Goal: Task Accomplishment & Management: Manage account settings

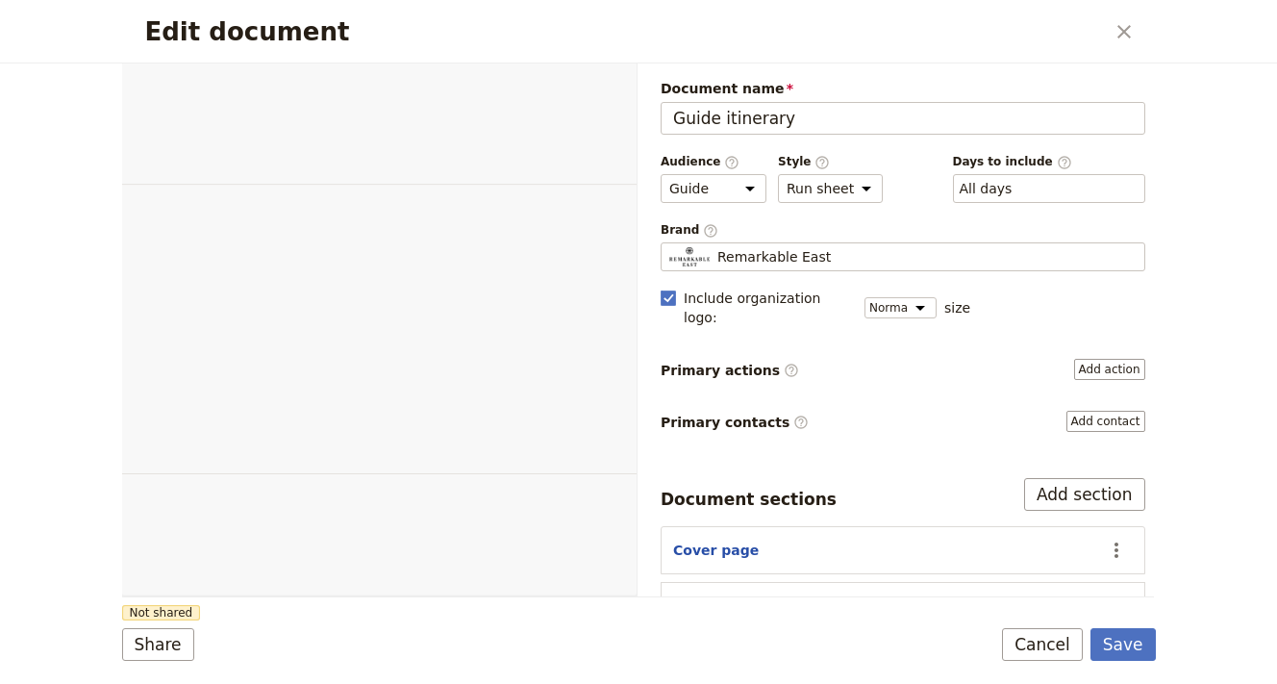
select select "STAFF"
select select "RUN_SHEET"
select select "DEFAULT"
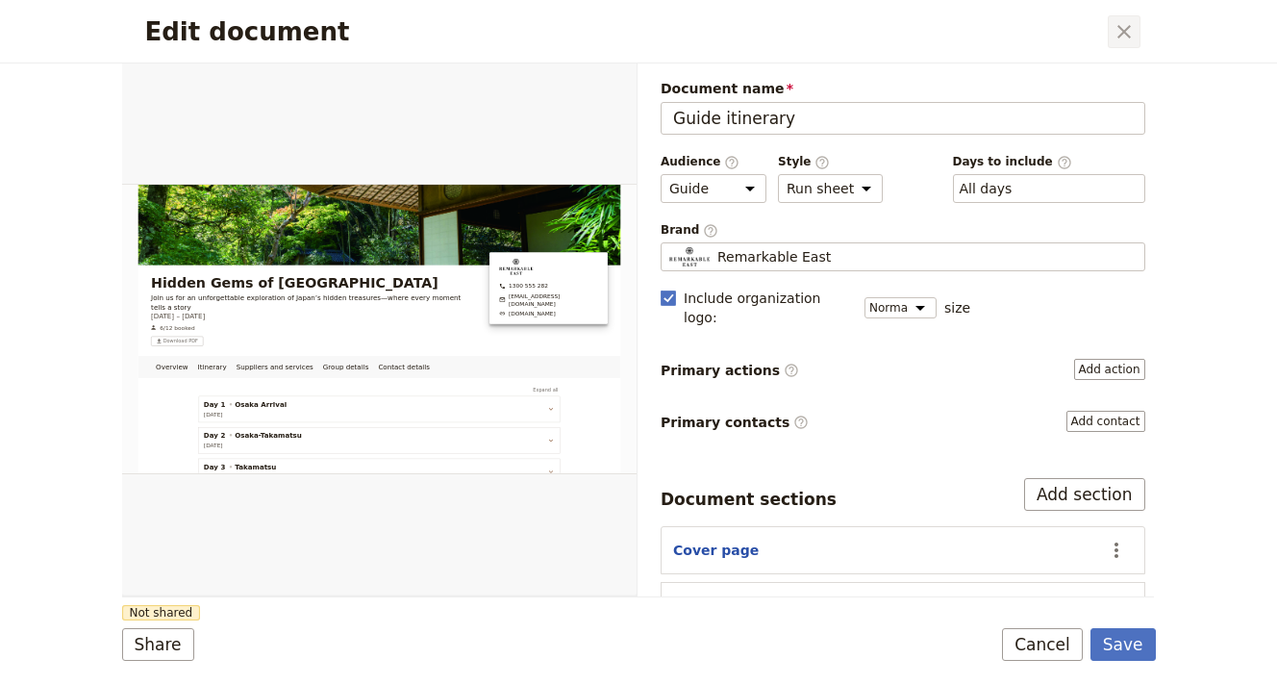
click at [1118, 35] on icon "Close dialog" at bounding box center [1124, 31] width 23 height 23
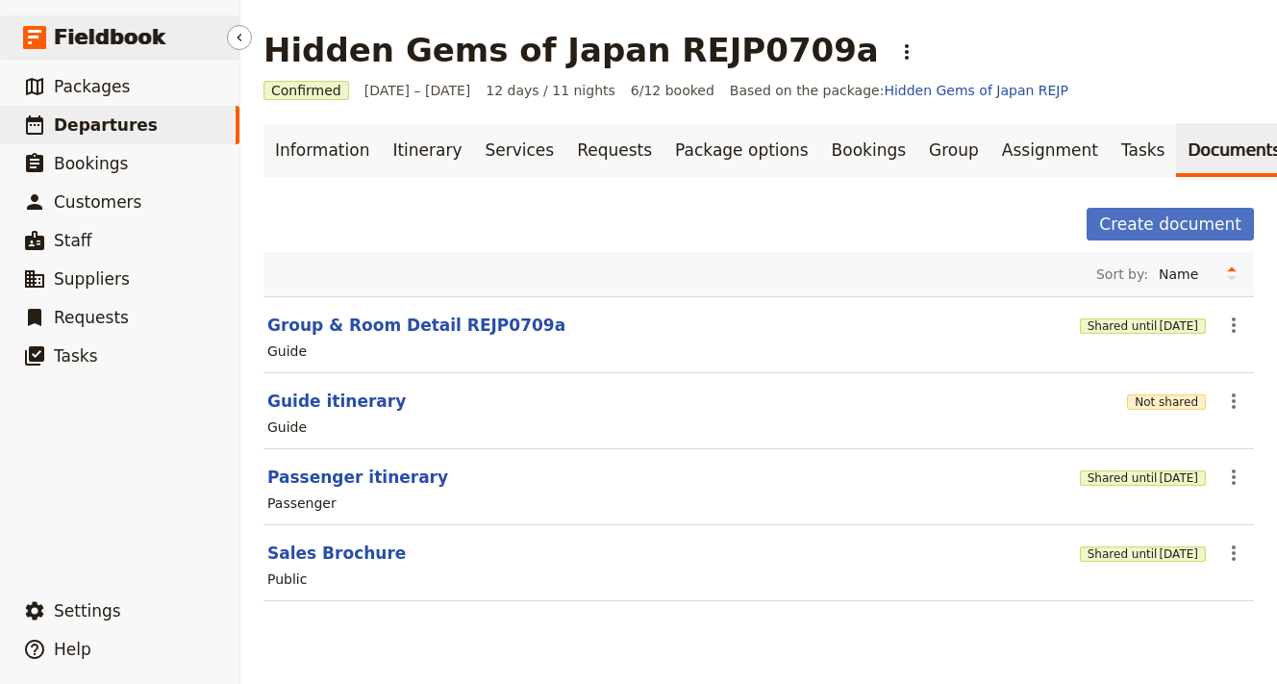
click at [113, 23] on span "Fieldbook" at bounding box center [110, 37] width 112 height 29
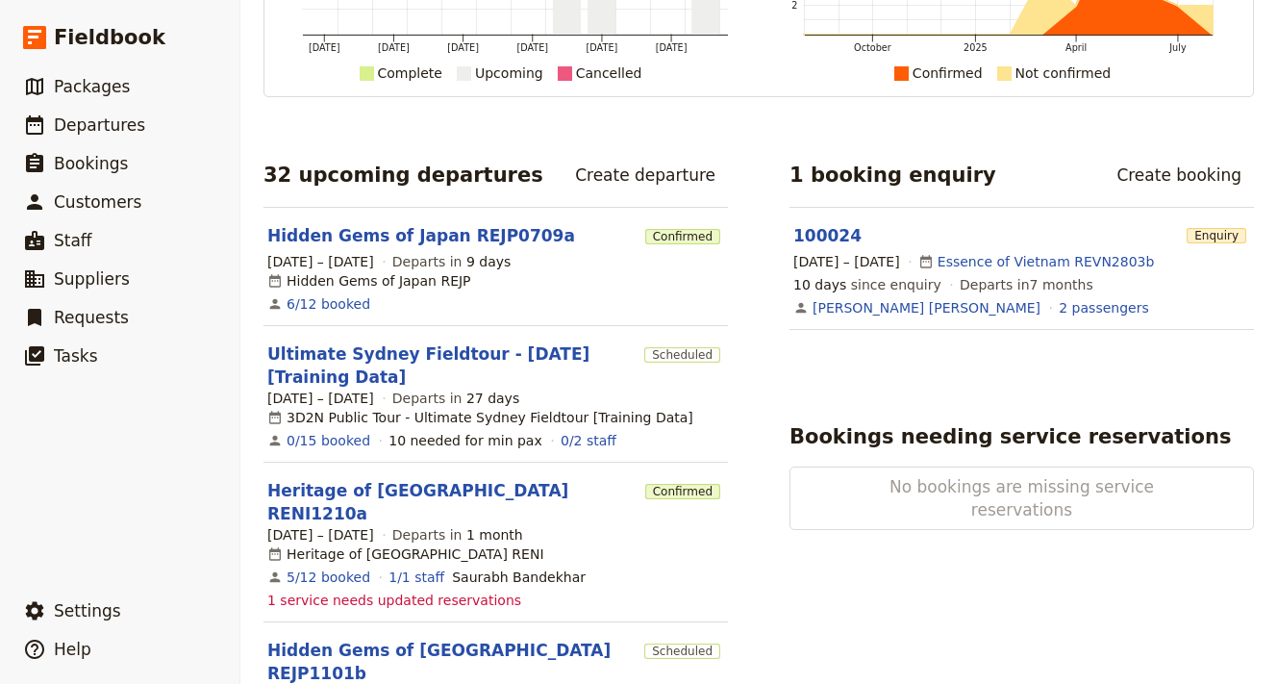
scroll to position [228, 0]
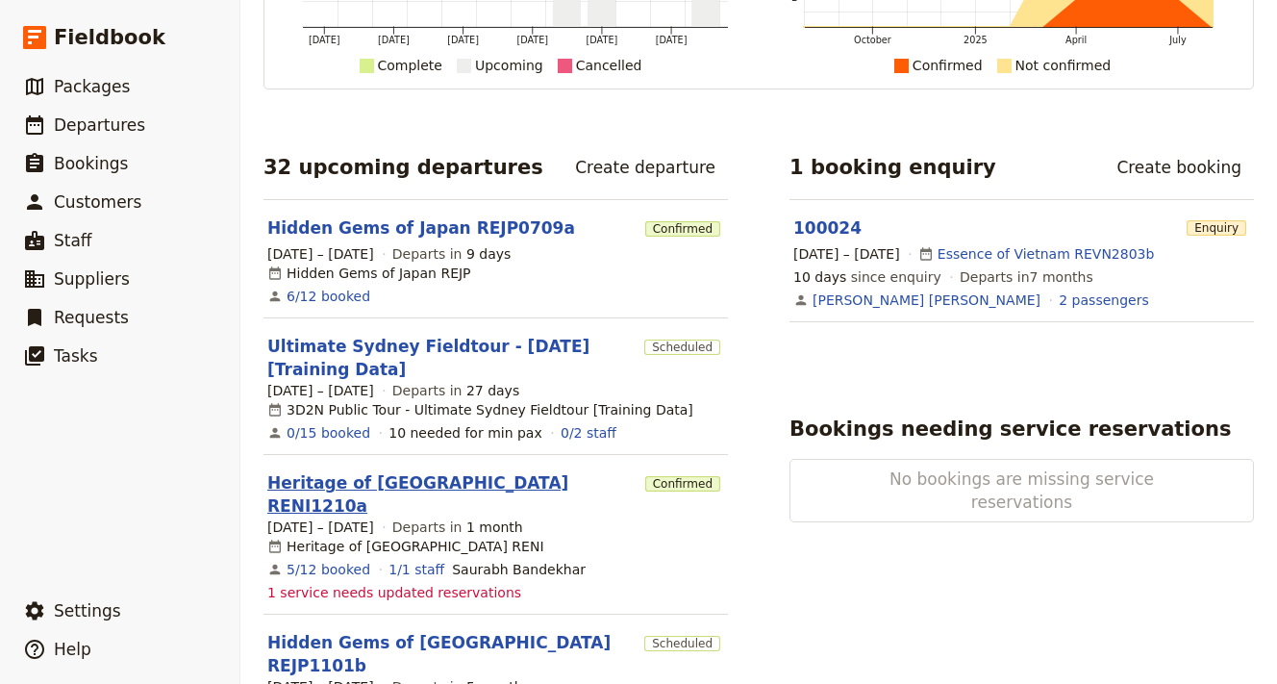
click at [390, 471] on link "Heritage of [GEOGRAPHIC_DATA] RENI1210a" at bounding box center [452, 494] width 370 height 46
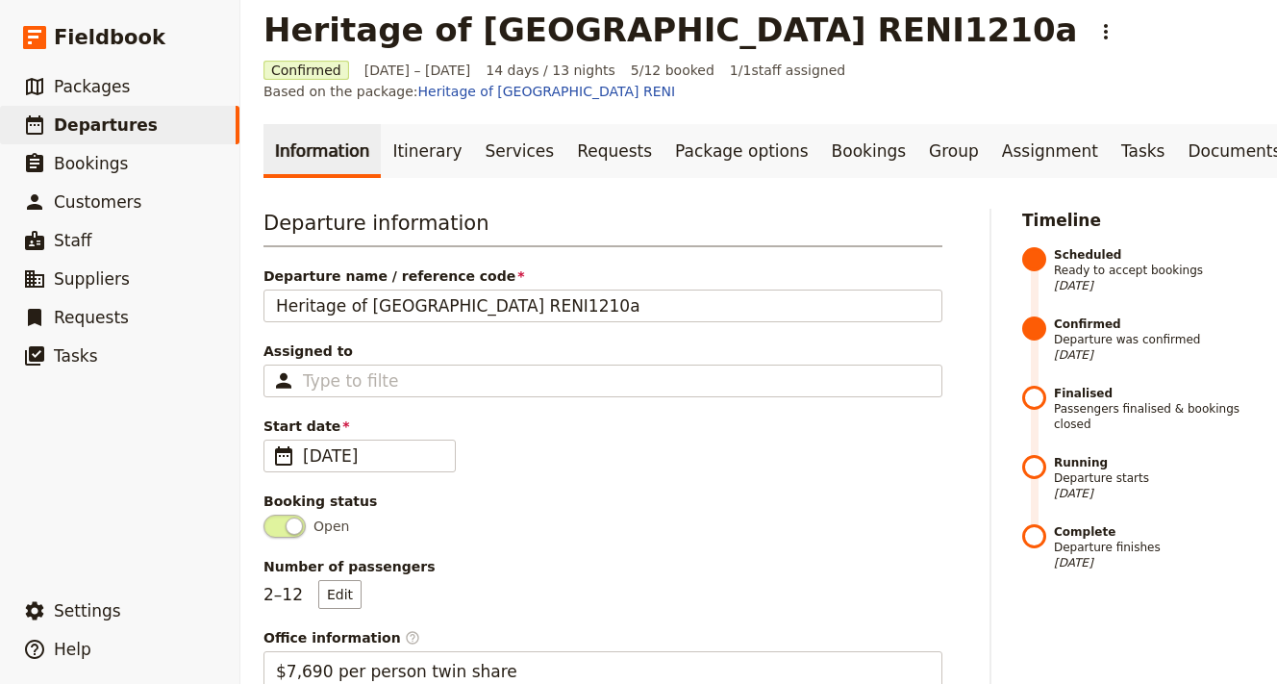
scroll to position [21, 0]
click at [820, 123] on link "Bookings" at bounding box center [868, 150] width 97 height 54
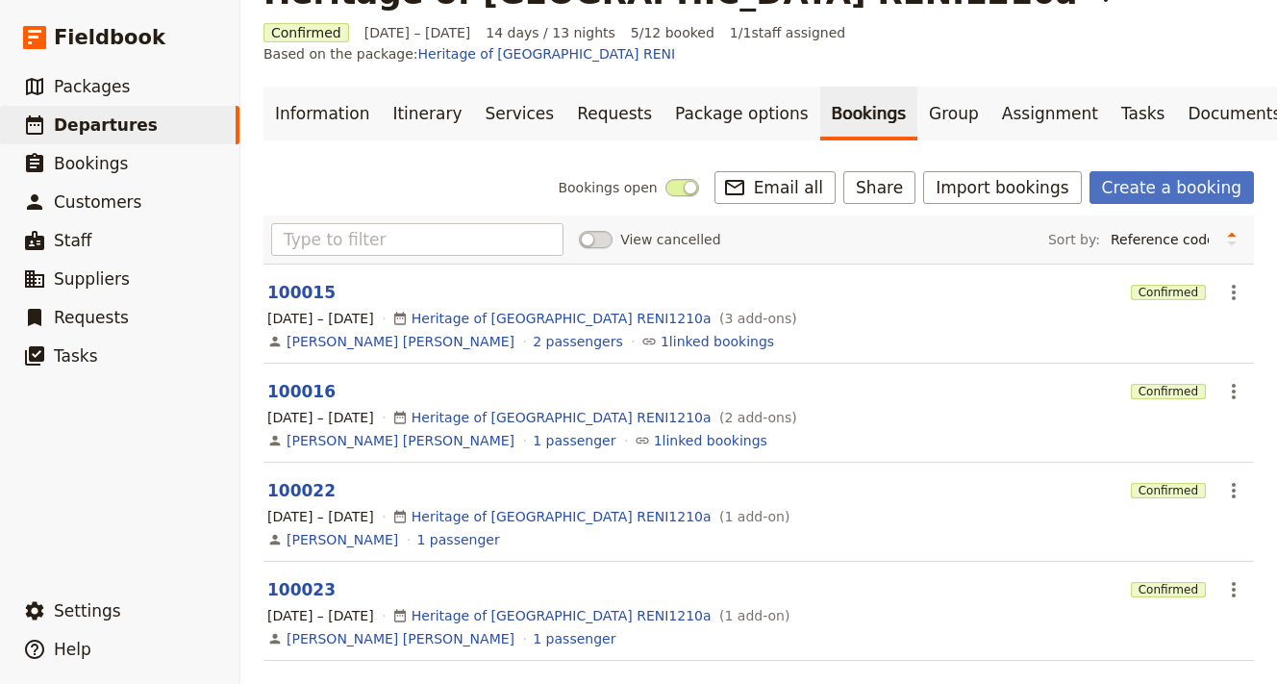
scroll to position [67, 0]
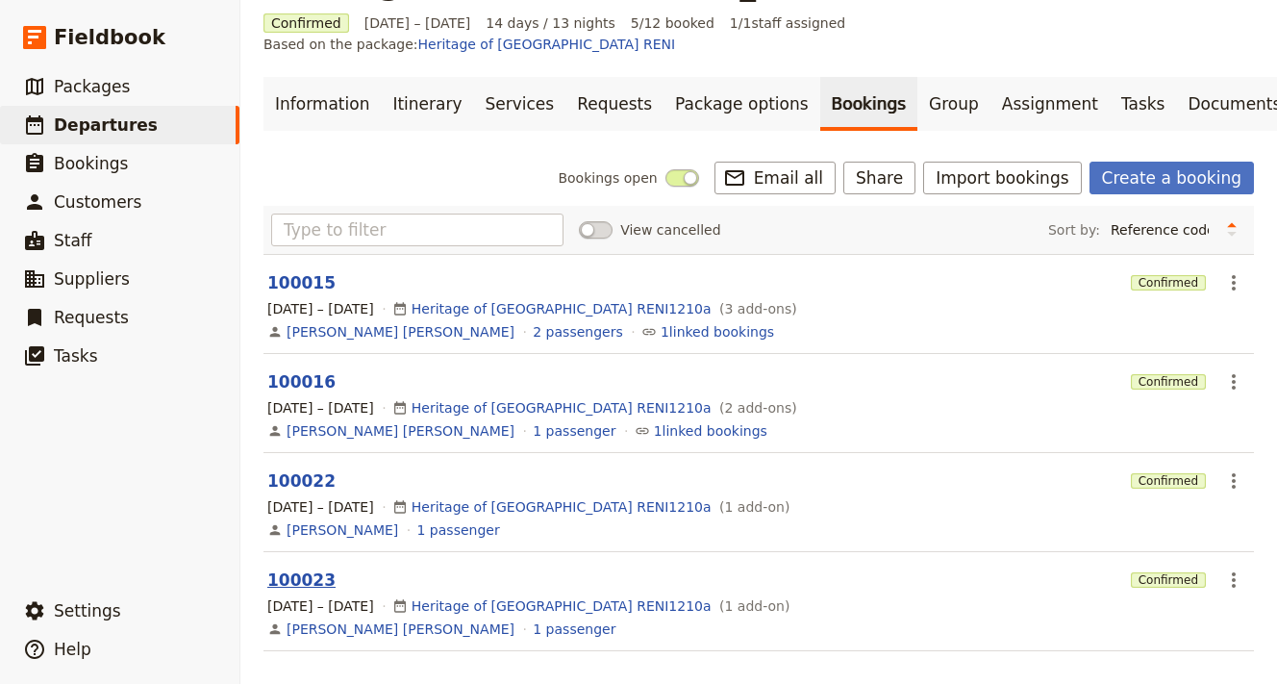
click at [309, 568] on button "100023" at bounding box center [301, 579] width 68 height 23
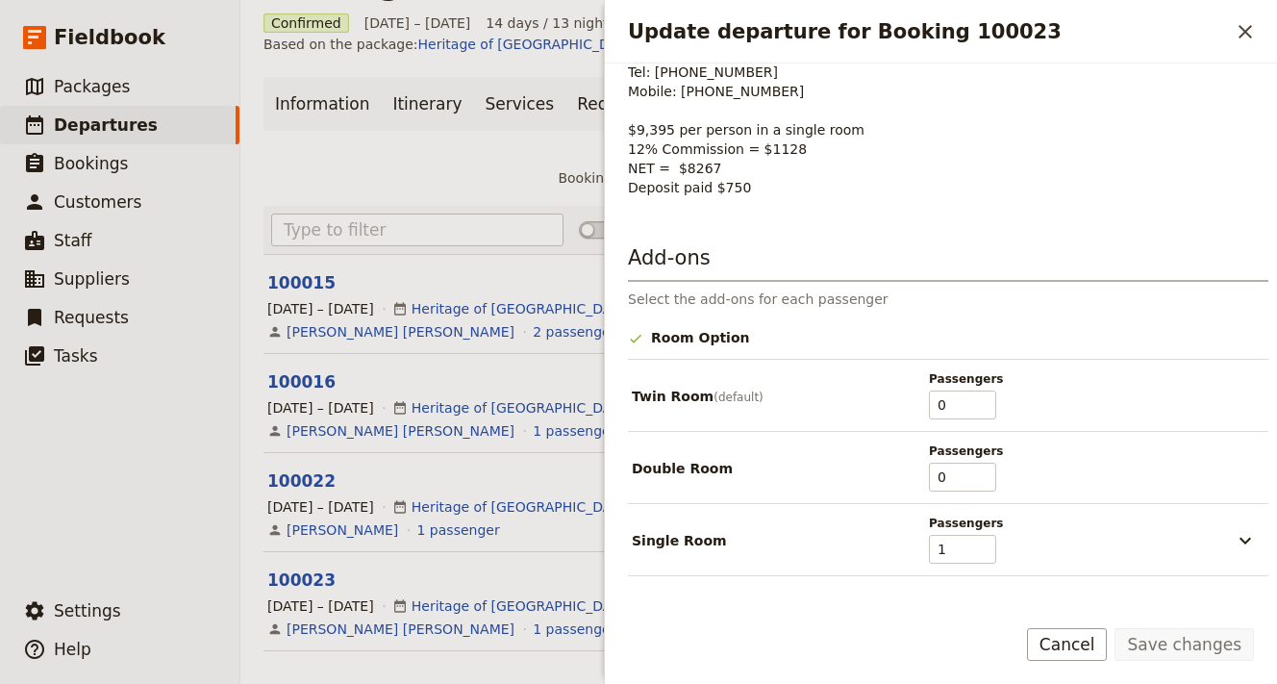
scroll to position [0, 0]
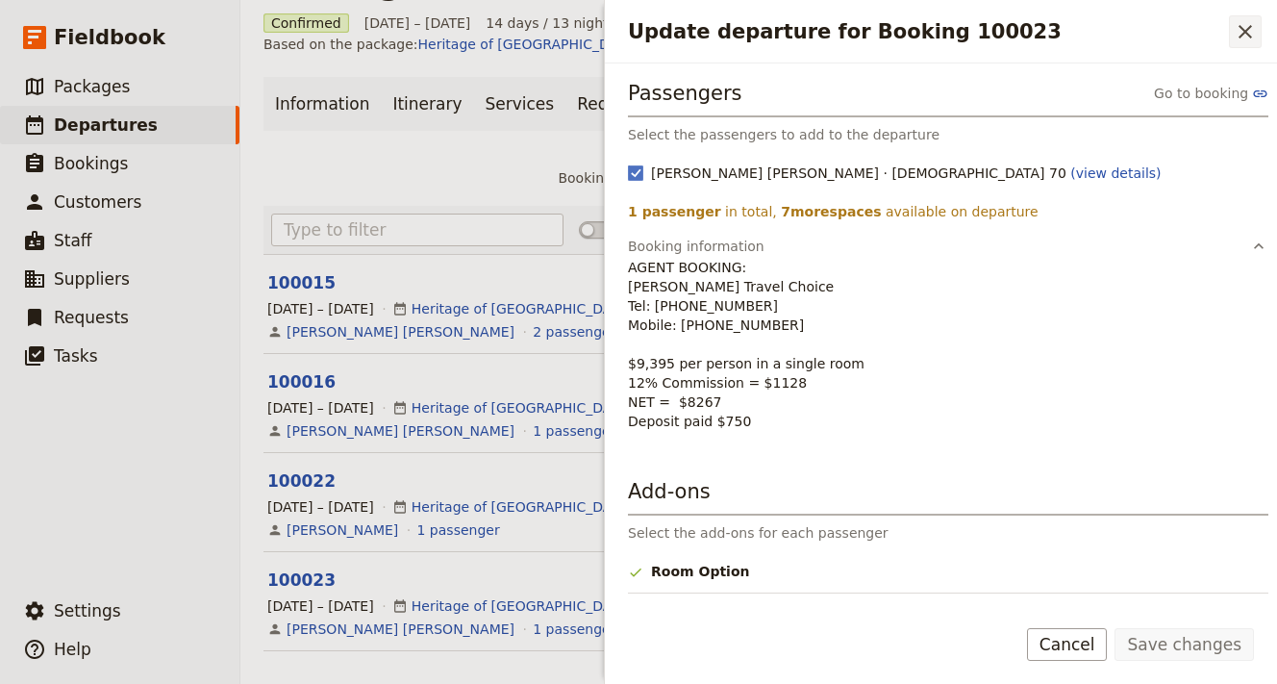
click at [1246, 30] on icon "Close drawer" at bounding box center [1245, 31] width 23 height 23
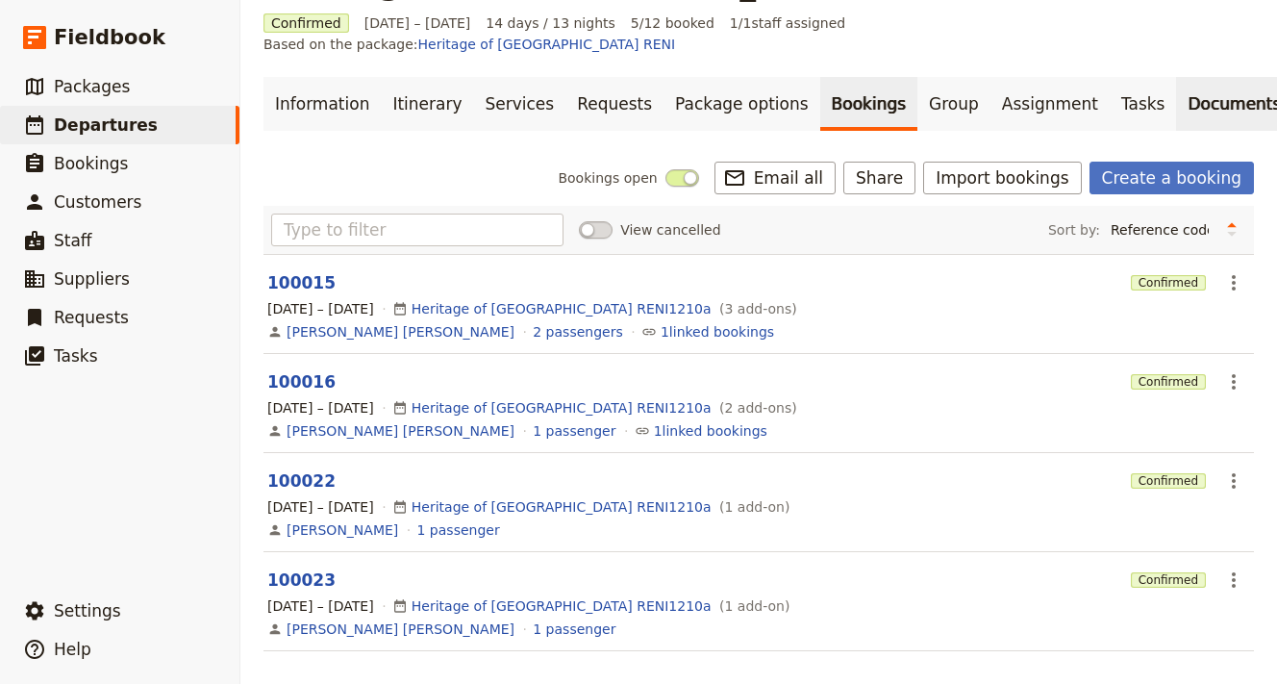
click at [1176, 77] on link "Documents" at bounding box center [1234, 104] width 116 height 54
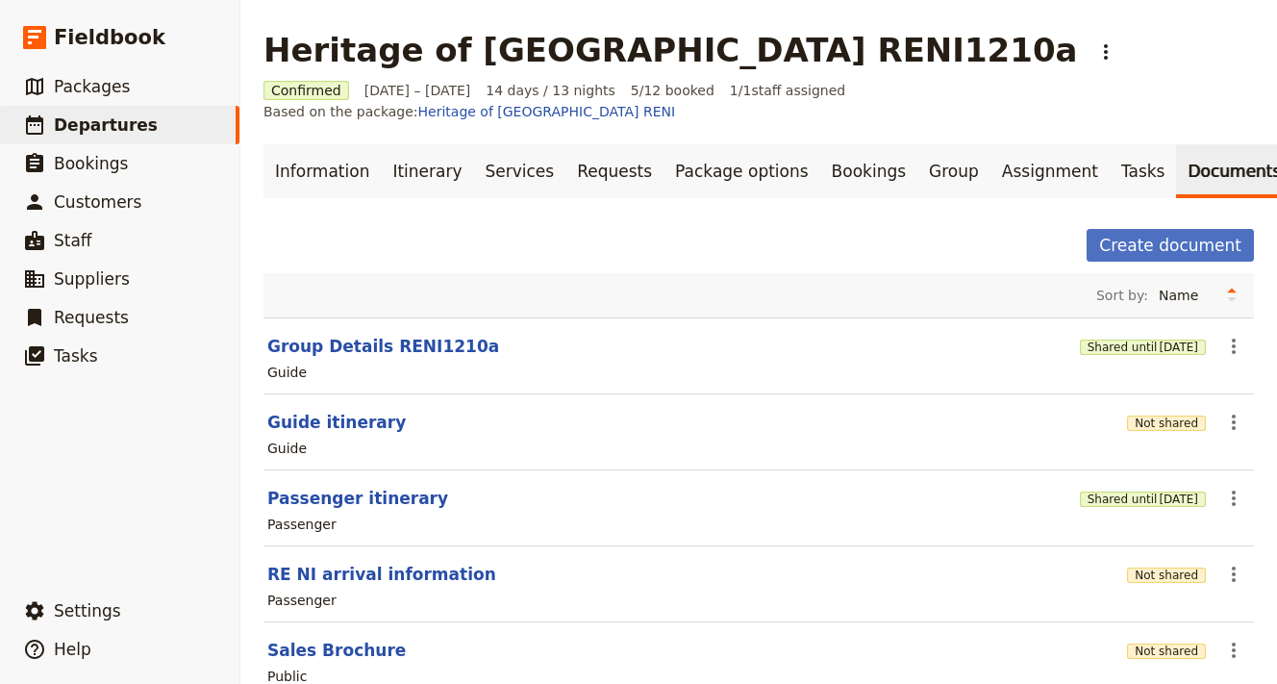
scroll to position [47, 0]
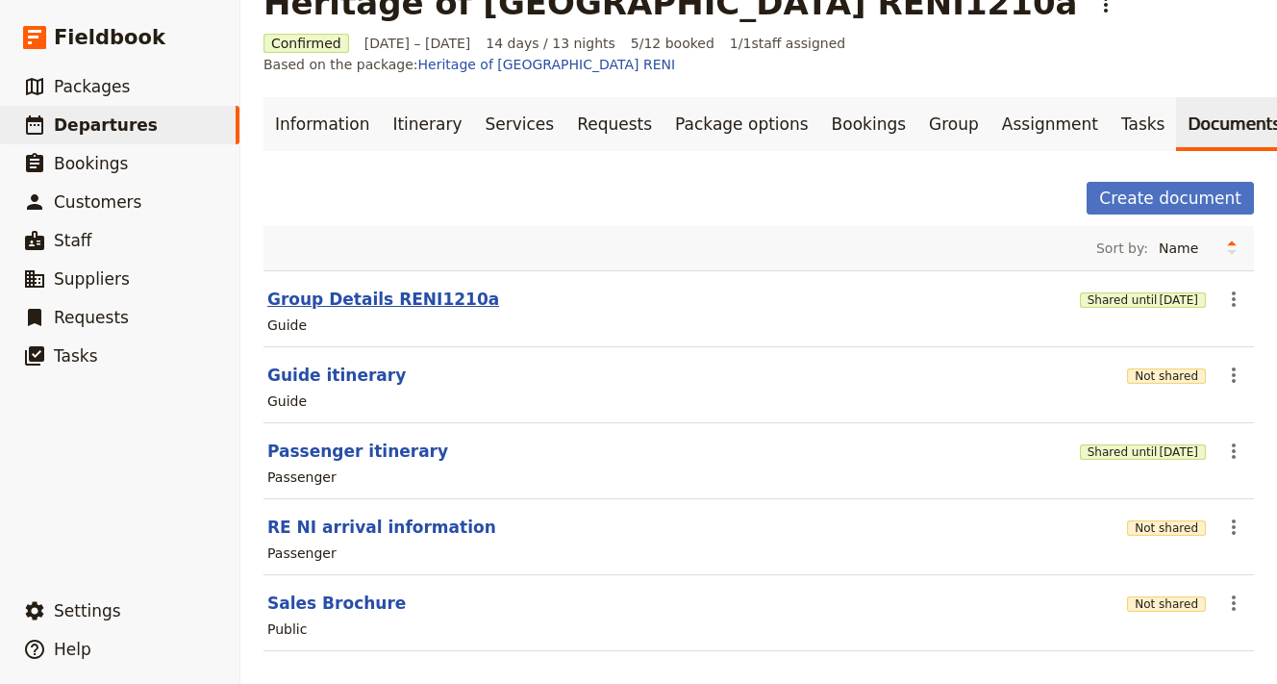
click at [369, 288] on button "Group Details RENI1210a" at bounding box center [383, 299] width 232 height 23
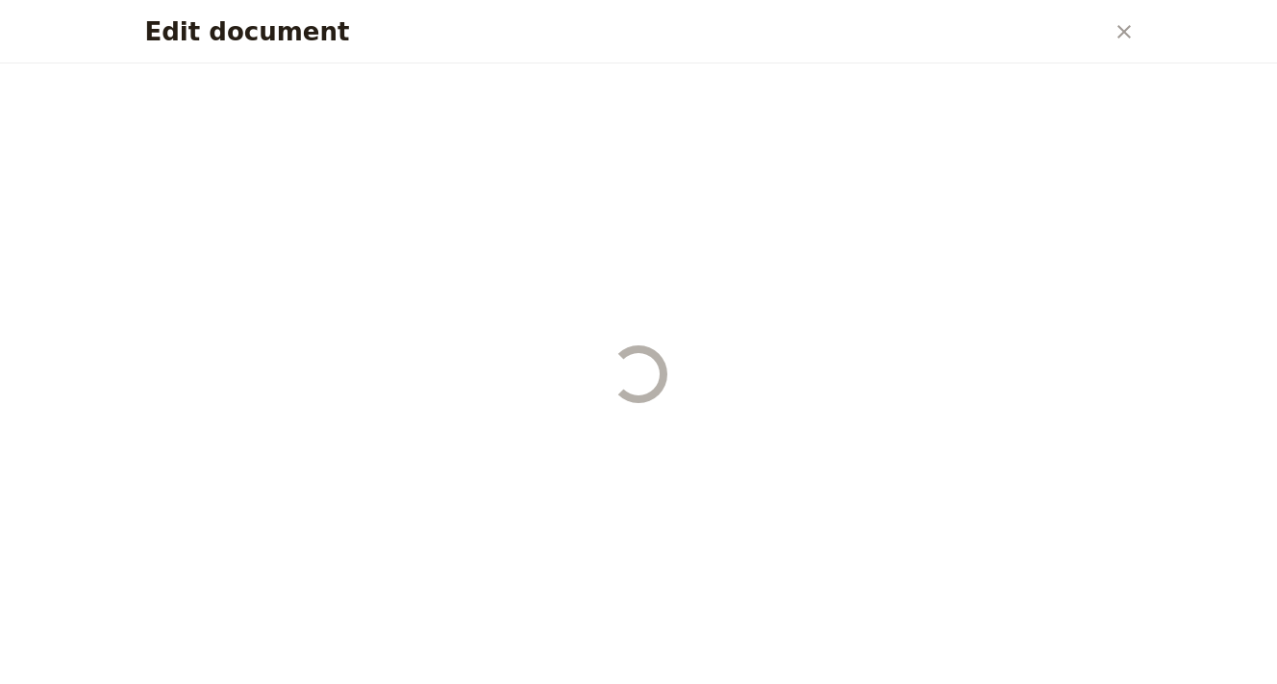
select select "STAFF"
select select "RUN_SHEET"
select select "DEFAULT"
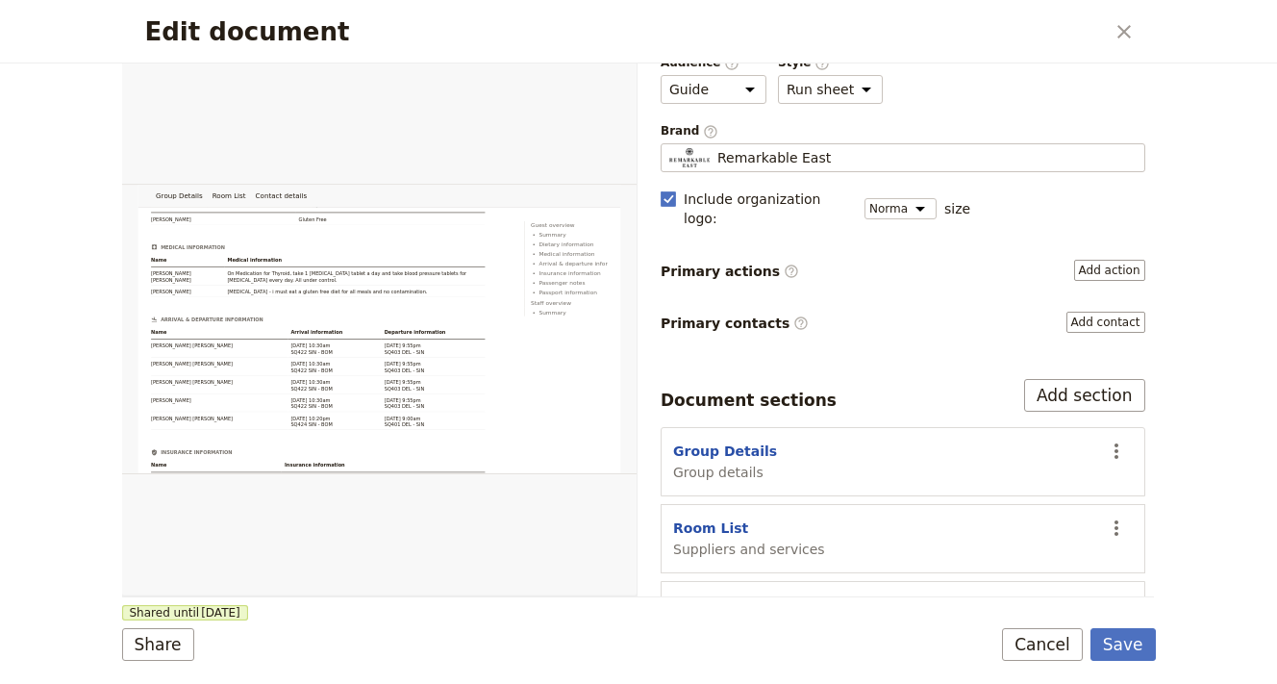
scroll to position [121, 0]
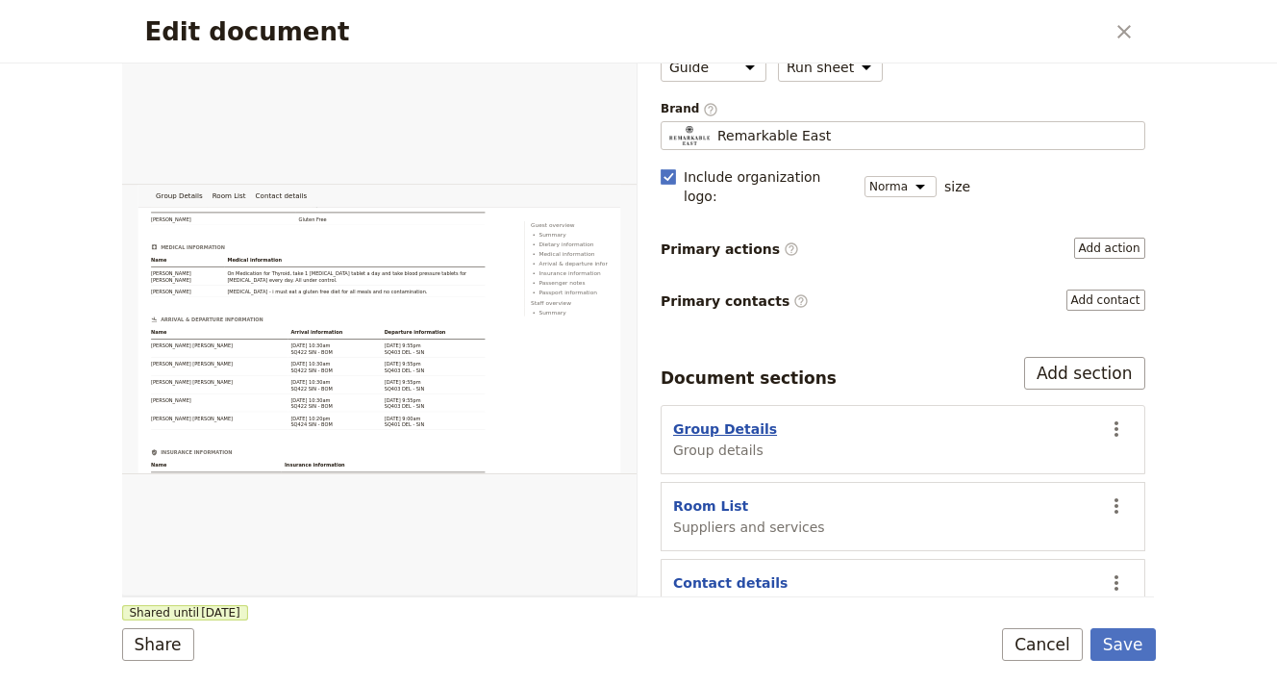
click at [719, 419] on button "Group Details" at bounding box center [725, 428] width 104 height 19
select select "GROUP_DETAILS"
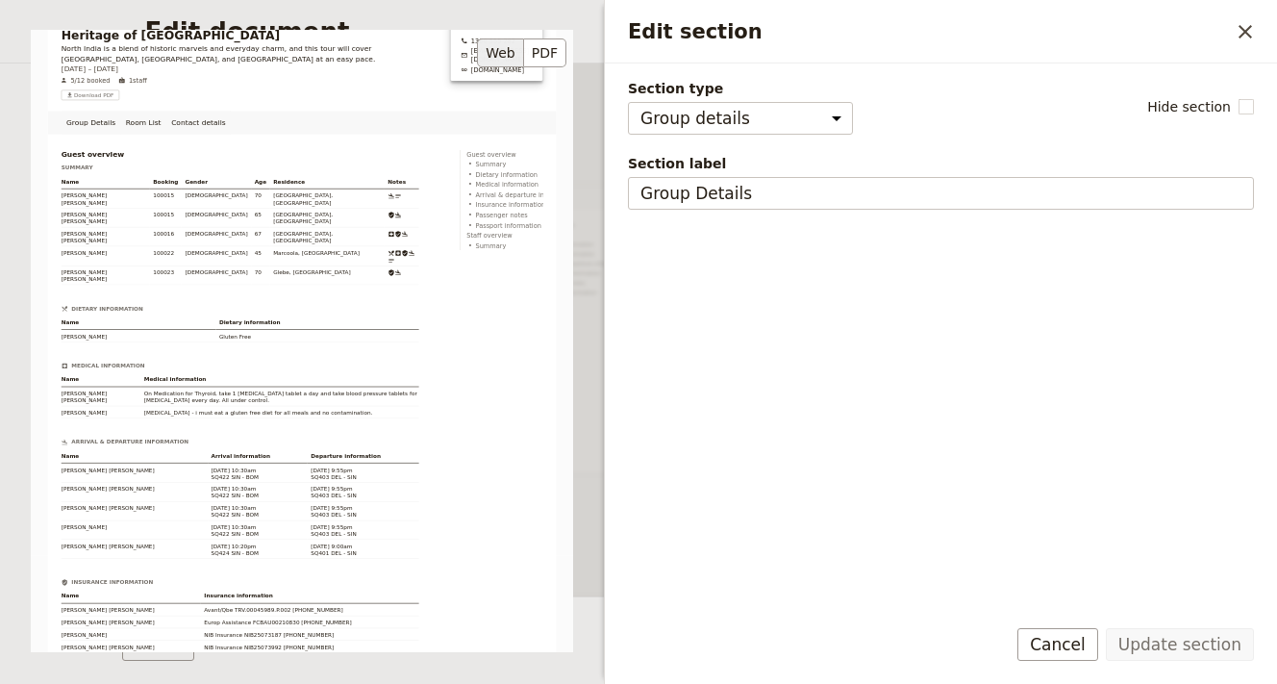
scroll to position [0, 0]
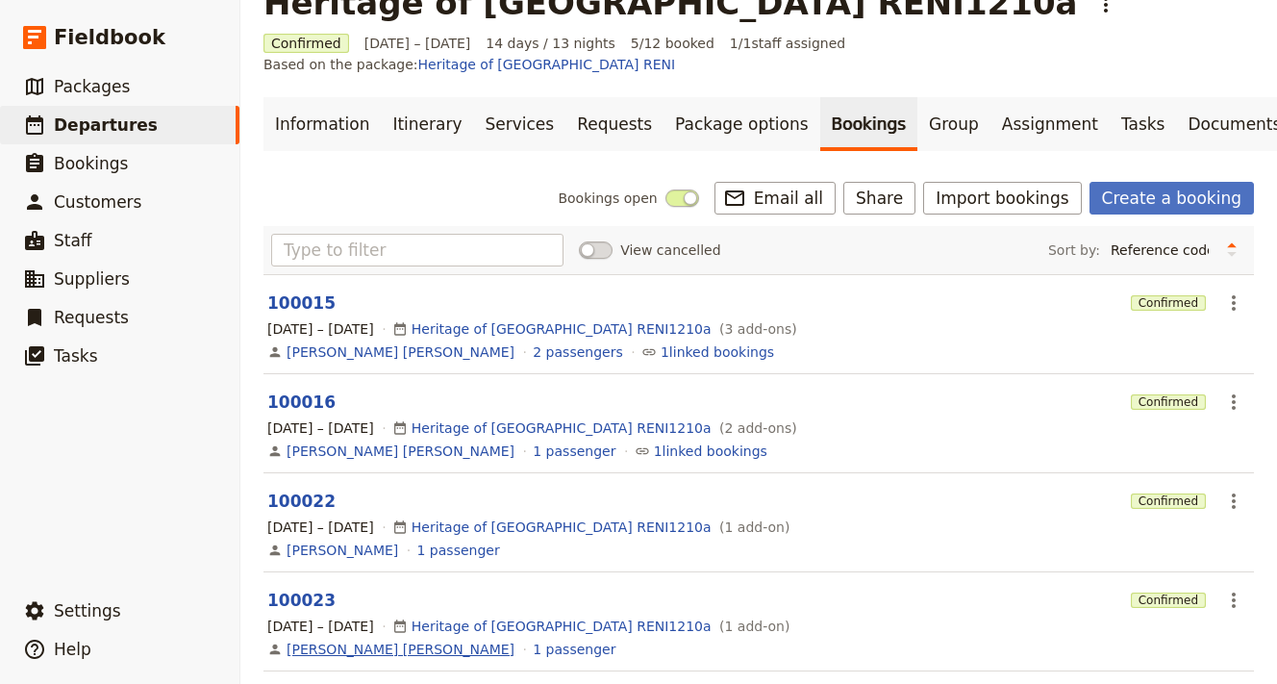
click at [406, 640] on link "[PERSON_NAME] [PERSON_NAME]" at bounding box center [401, 649] width 228 height 19
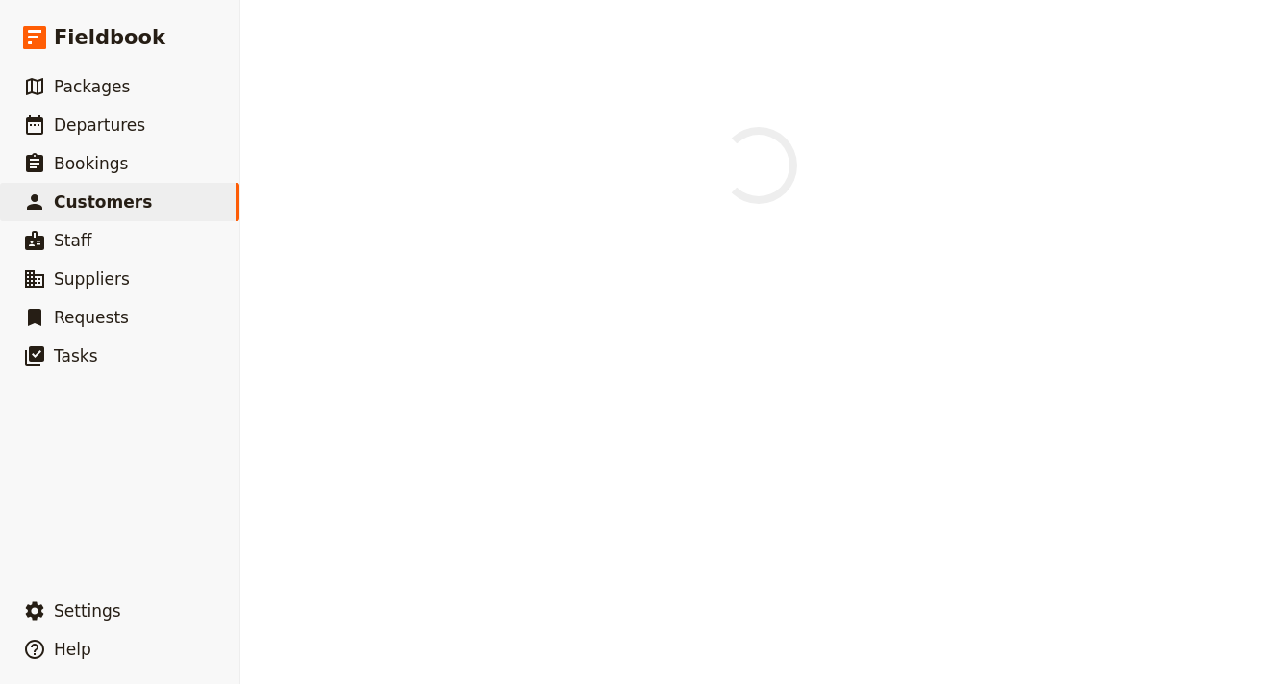
select select "[DEMOGRAPHIC_DATA]"
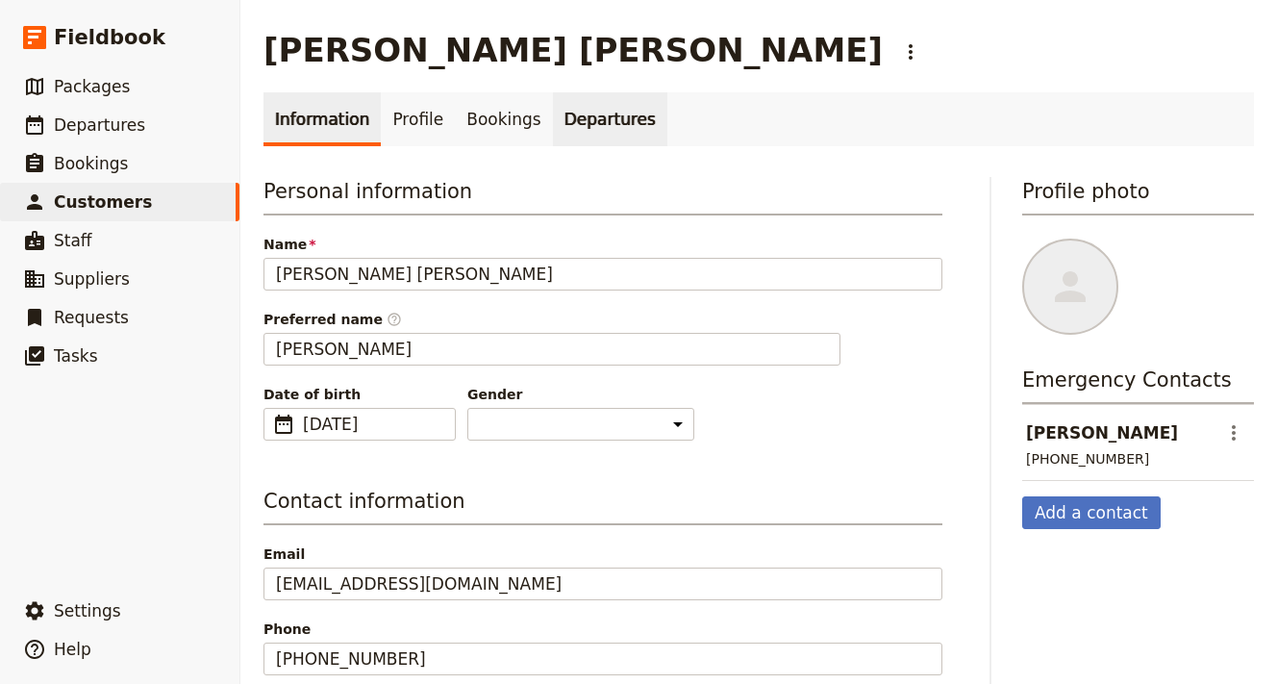
click at [570, 124] on link "Departures" at bounding box center [610, 119] width 114 height 54
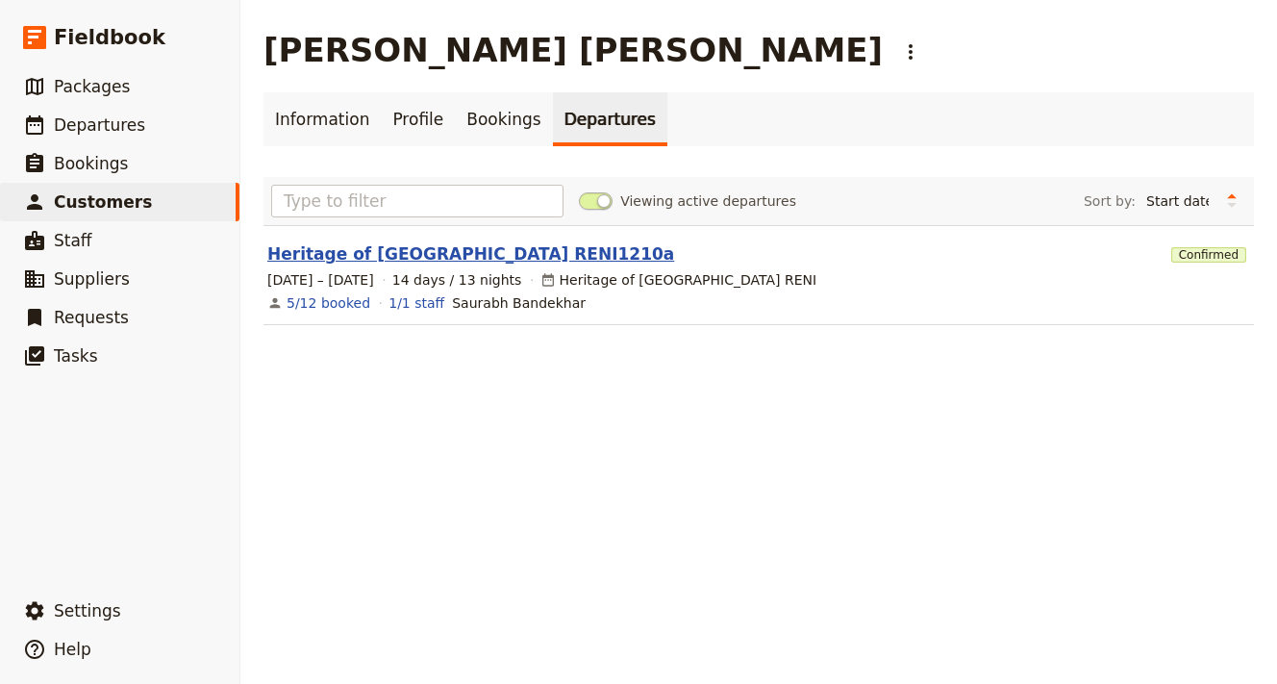
click at [419, 249] on link "Heritage of [GEOGRAPHIC_DATA] RENI1210a" at bounding box center [470, 253] width 407 height 23
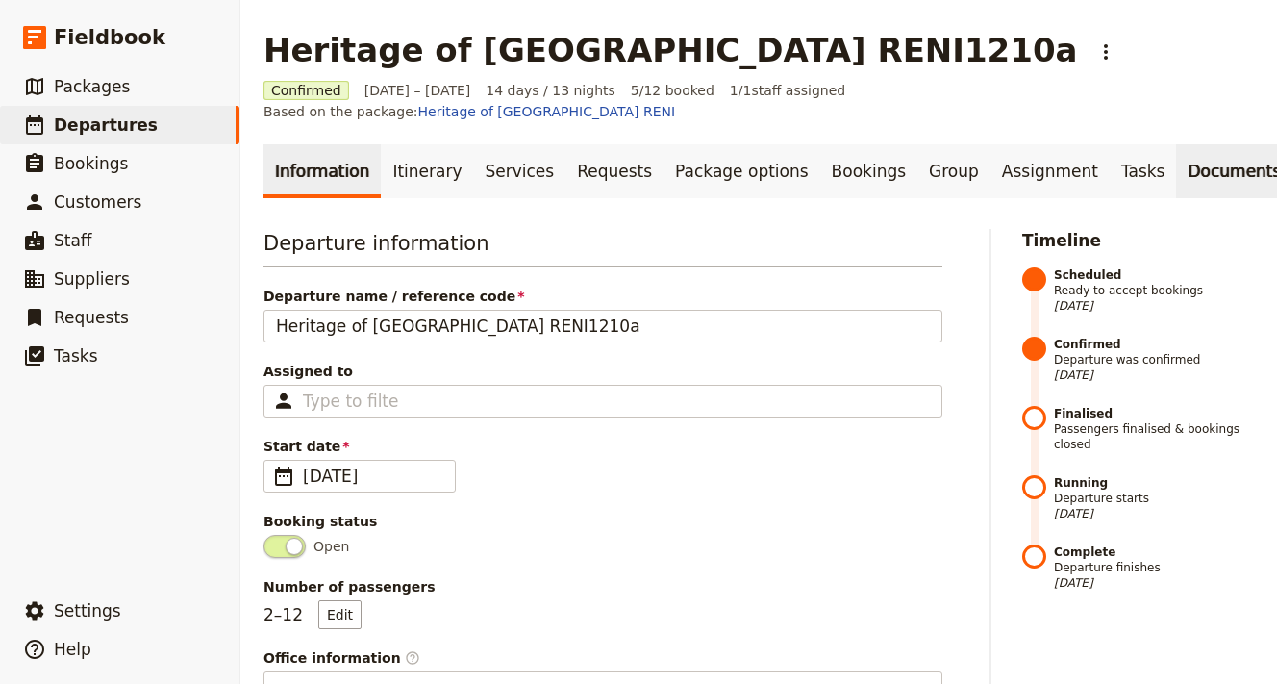
click at [1176, 167] on link "Documents" at bounding box center [1234, 171] width 116 height 54
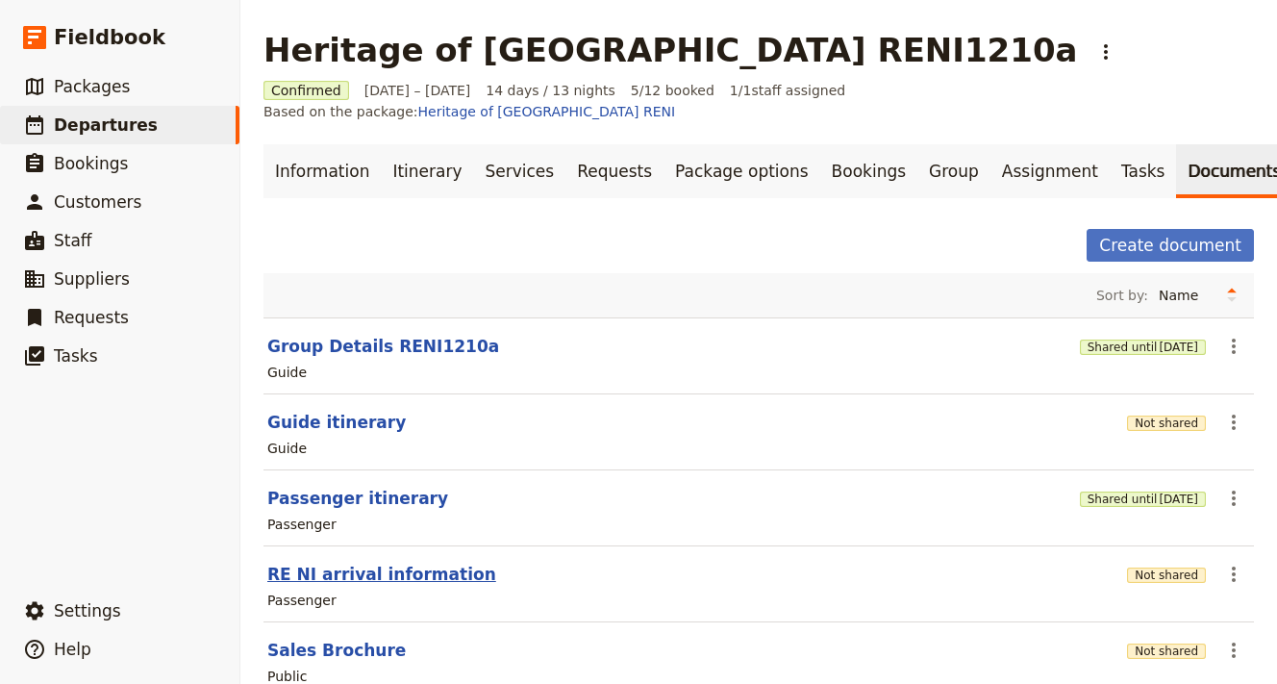
click at [299, 563] on button "RE NI arrival information" at bounding box center [381, 574] width 229 height 23
select select "PASSENGER"
select select "RUN_SHEET"
select select "DEFAULT"
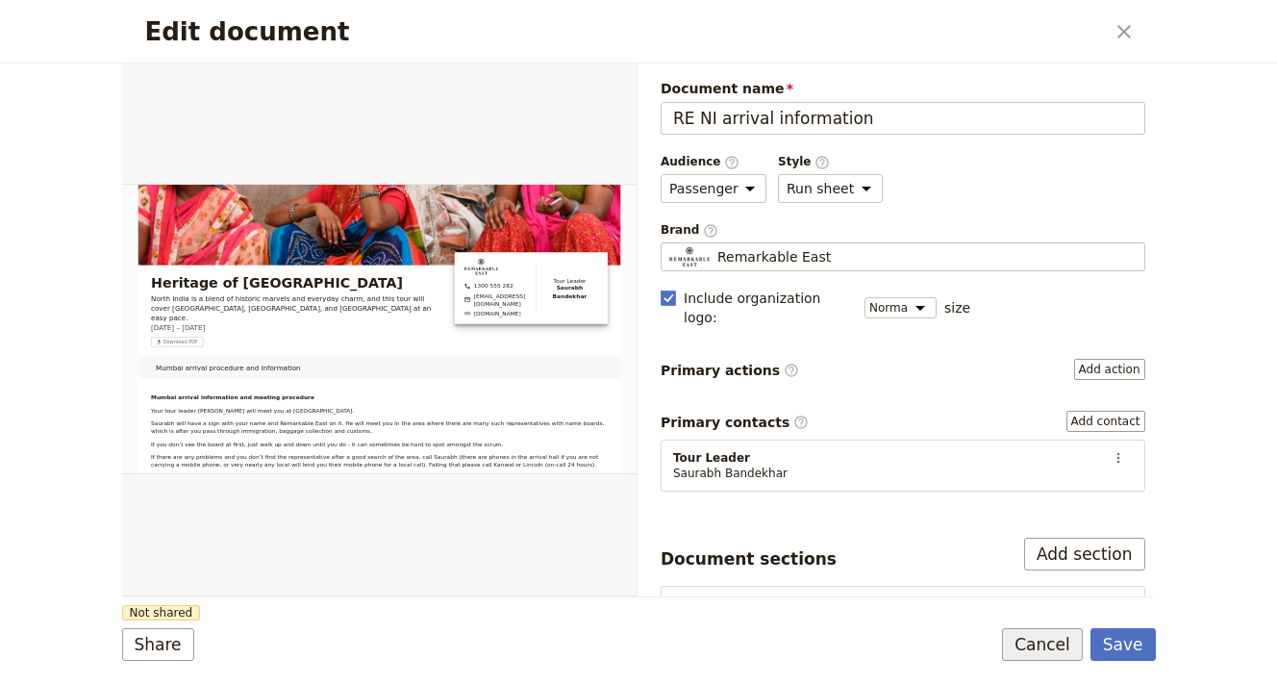
click at [1037, 644] on button "Cancel" at bounding box center [1042, 644] width 81 height 33
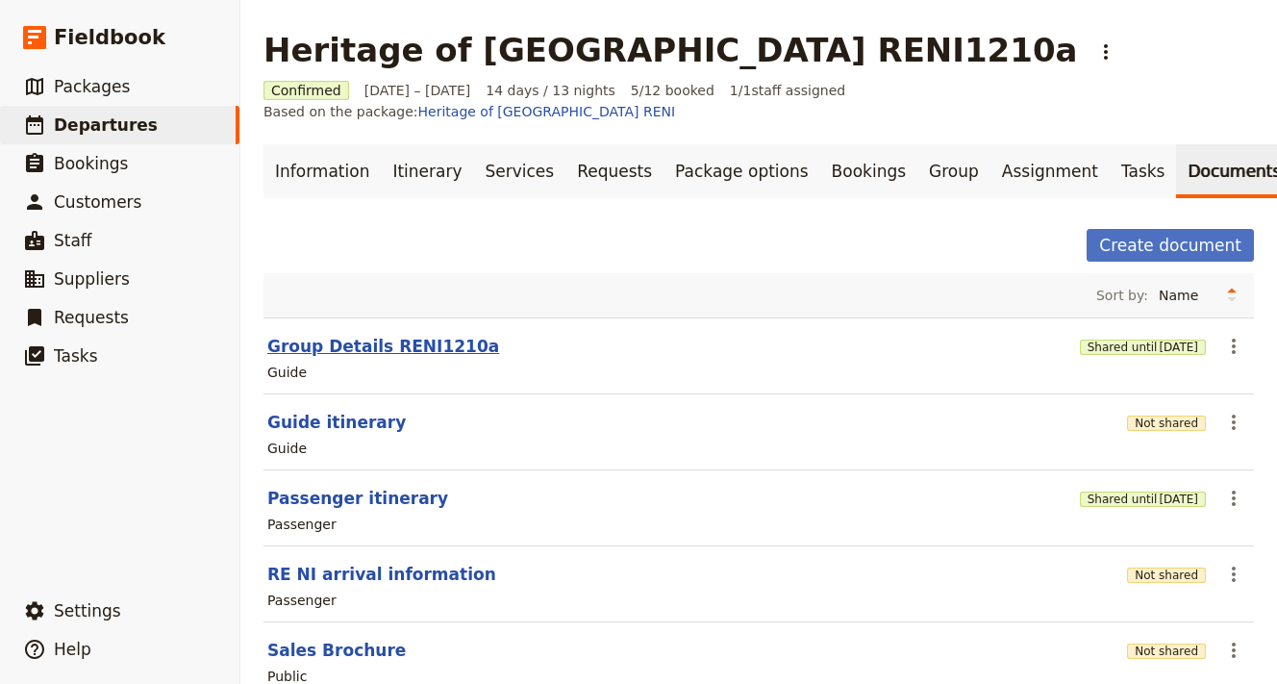
click at [366, 335] on button "Group Details RENI1210a" at bounding box center [383, 346] width 232 height 23
select select "STAFF"
select select "RUN_SHEET"
select select "DEFAULT"
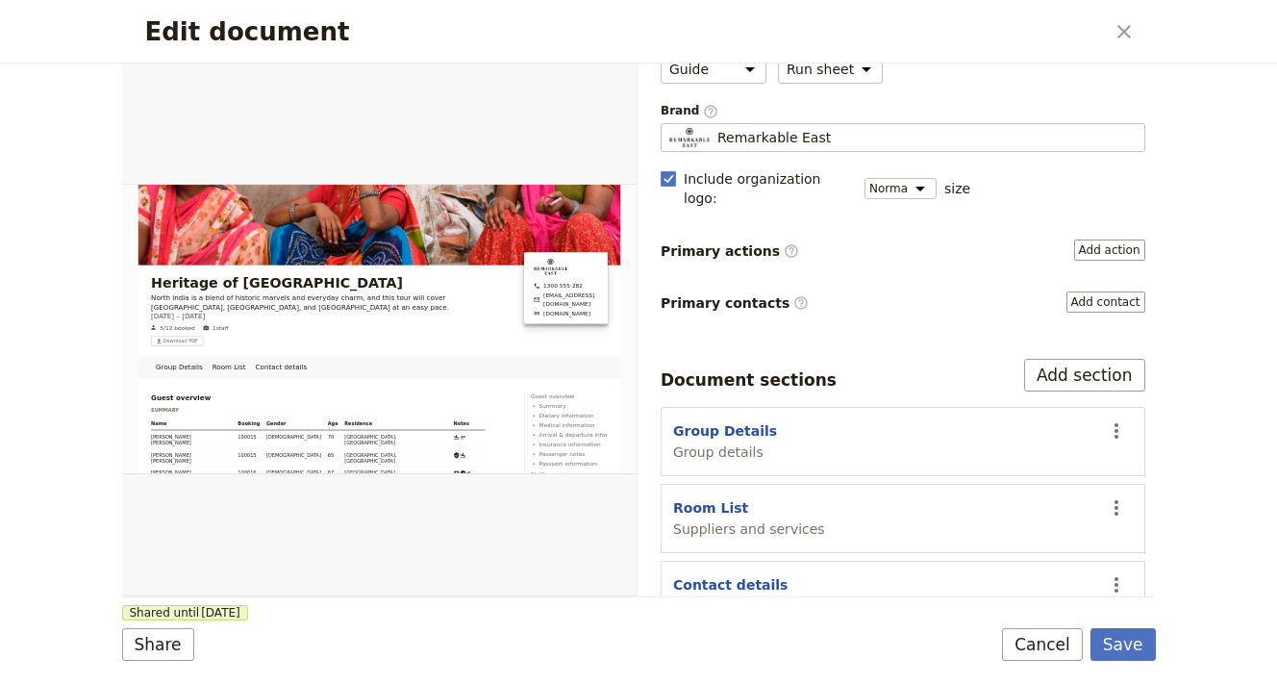
scroll to position [121, 0]
click at [1115, 421] on icon "Actions" at bounding box center [1117, 428] width 4 height 15
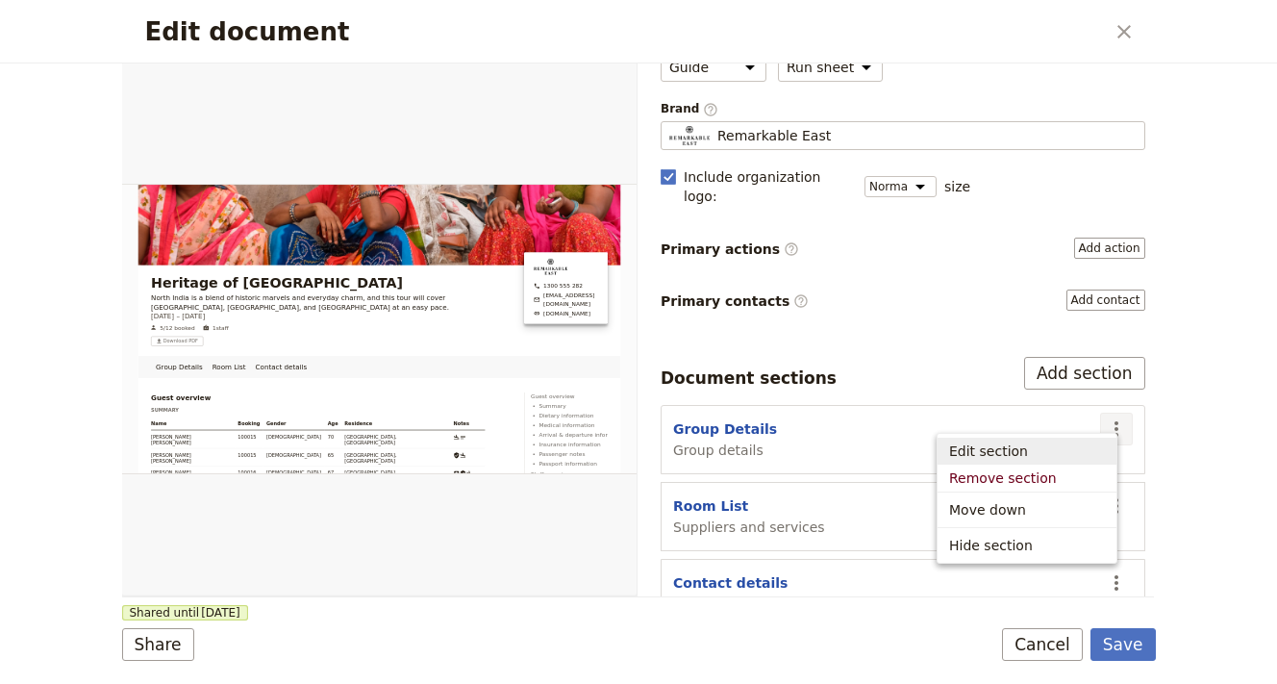
click at [1022, 451] on span "Edit section" at bounding box center [988, 451] width 79 height 19
select select "GROUP_DETAILS"
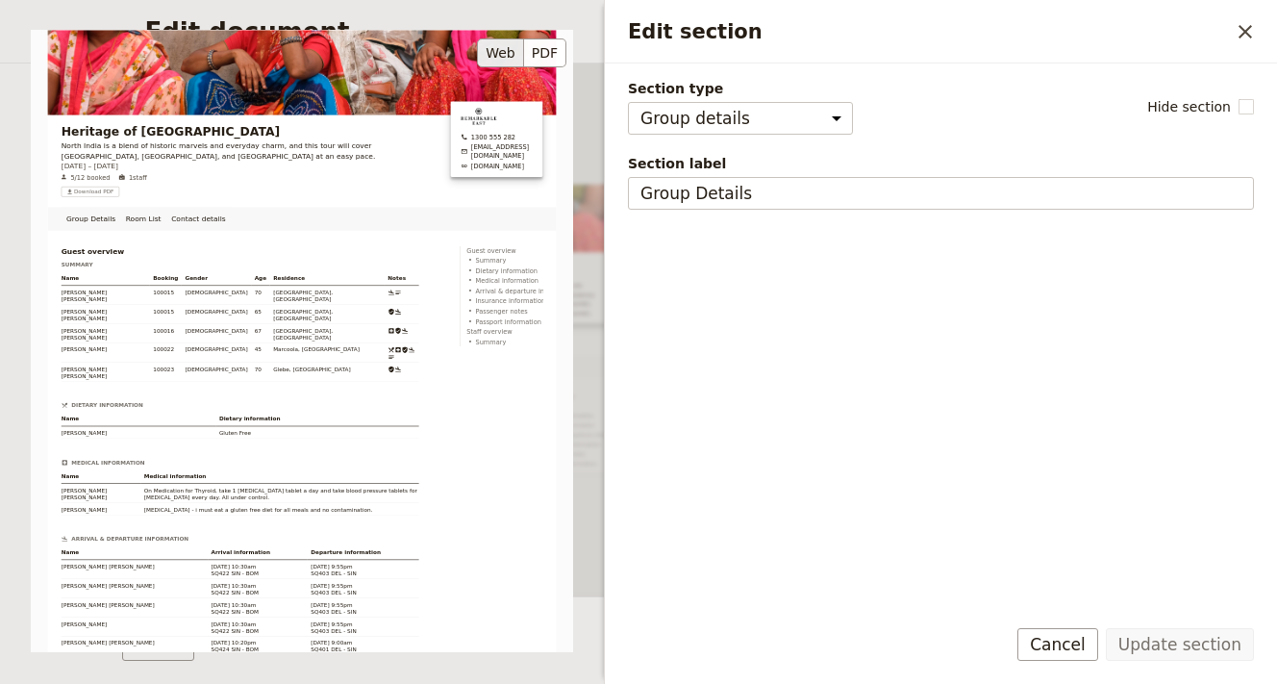
click at [350, 385] on div "Heritage of [GEOGRAPHIC_DATA] [GEOGRAPHIC_DATA] is a blend of historic marvels …" at bounding box center [302, 341] width 543 height 622
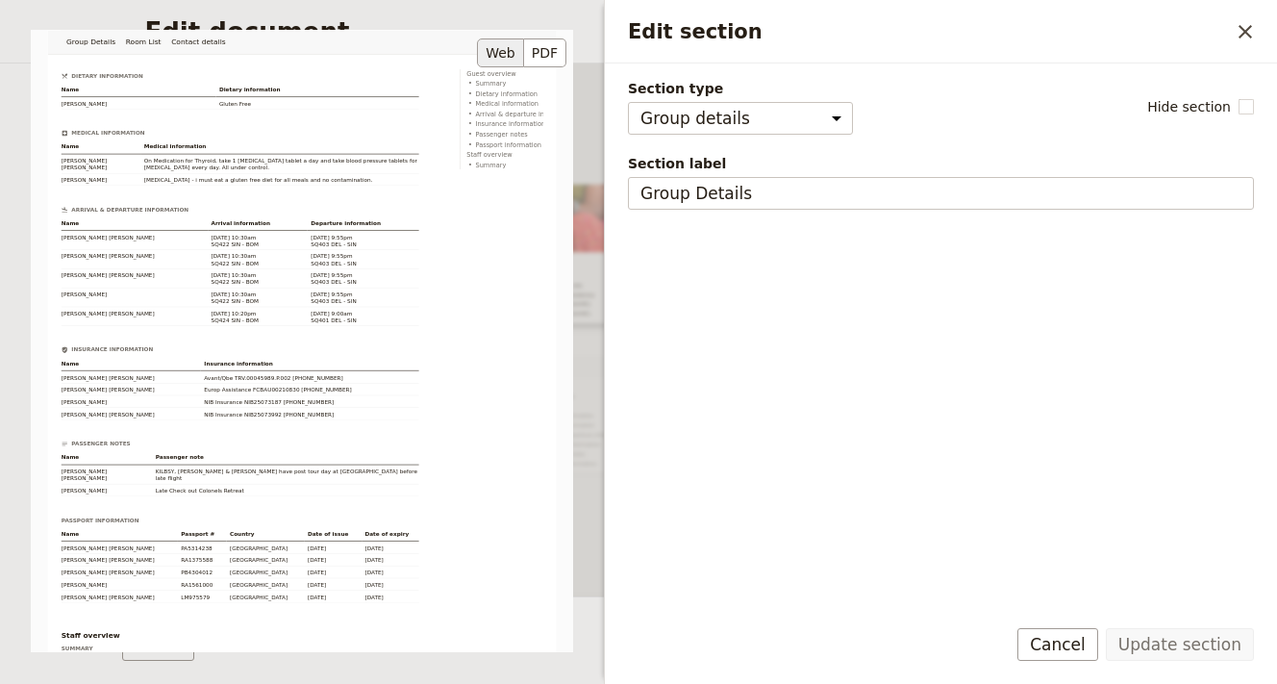
scroll to position [814, 0]
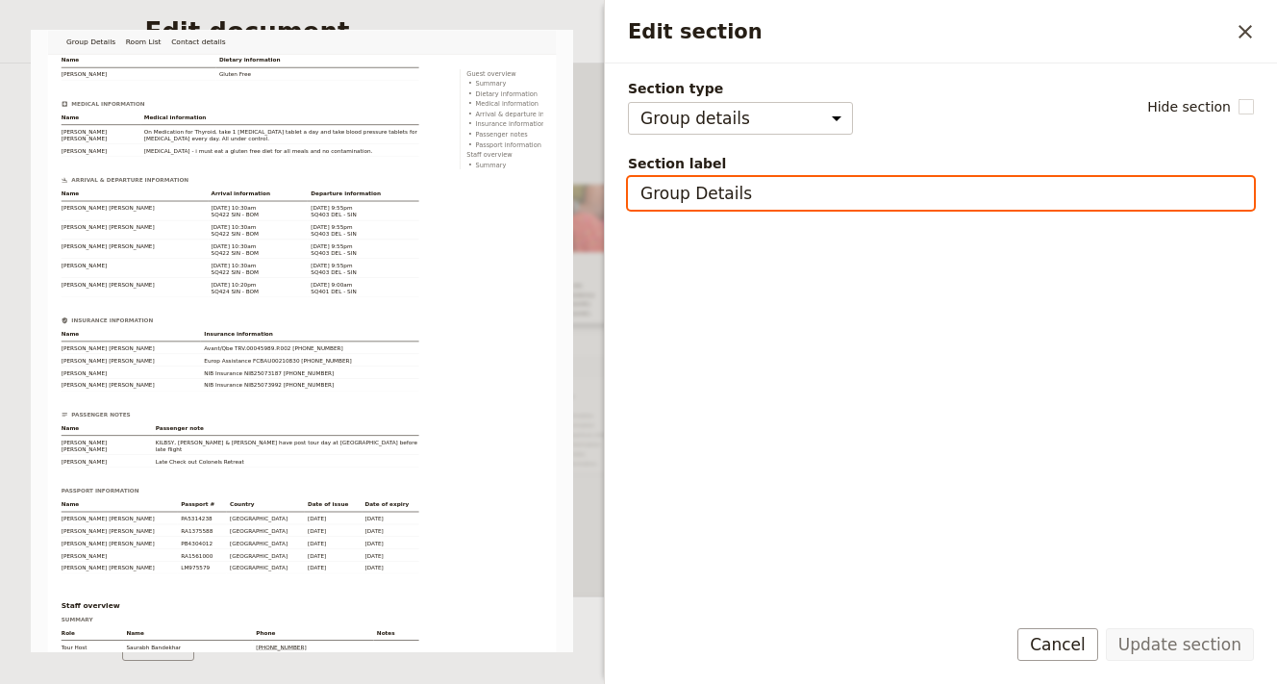
click at [866, 191] on input "Group Details" at bounding box center [941, 193] width 626 height 33
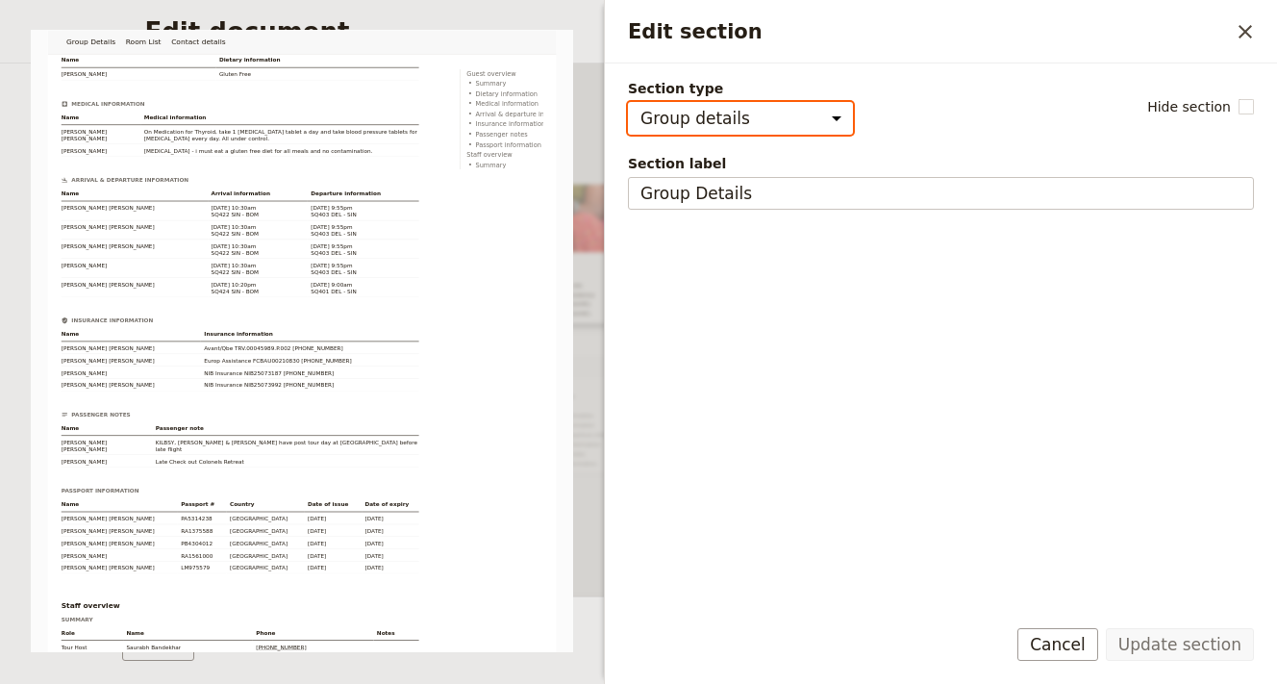
click at [801, 117] on select "Cover page Day summary Itinerary Group details Contact details Suppliers and se…" at bounding box center [740, 118] width 225 height 33
click at [628, 102] on select "Cover page Day summary Itinerary Group details Contact details Suppliers and se…" at bounding box center [740, 118] width 225 height 33
click at [1048, 640] on button "Cancel" at bounding box center [1058, 644] width 81 height 33
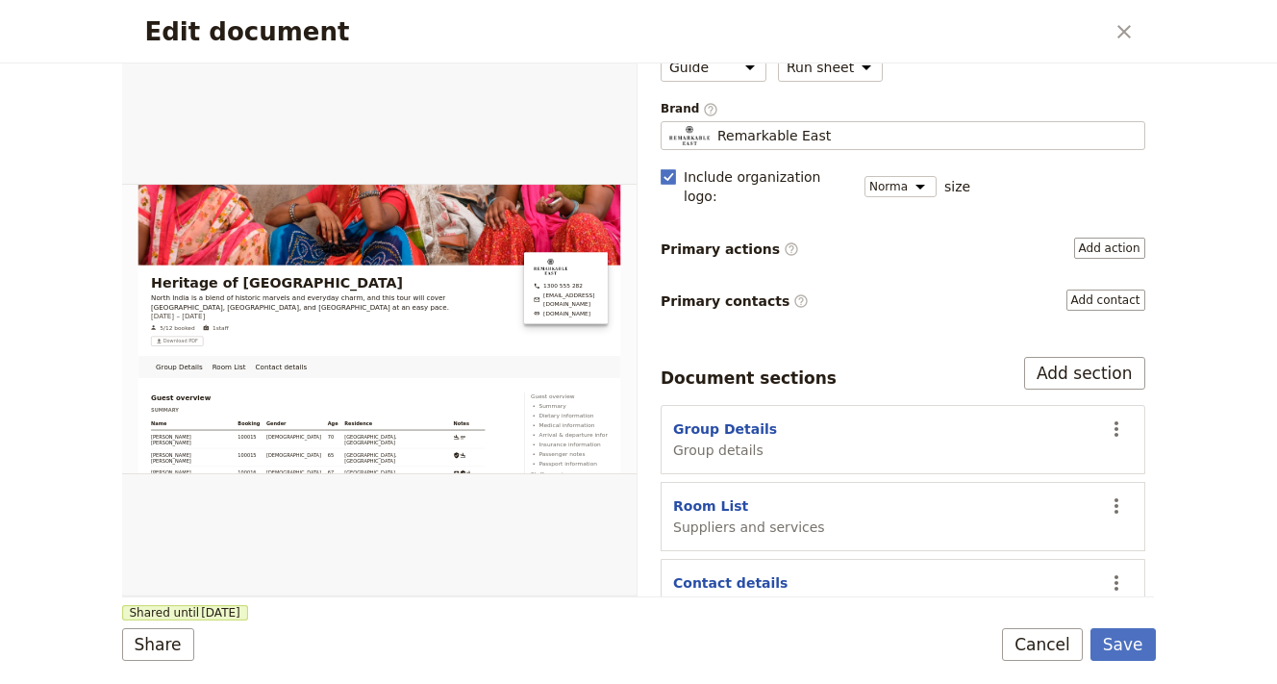
scroll to position [0, 0]
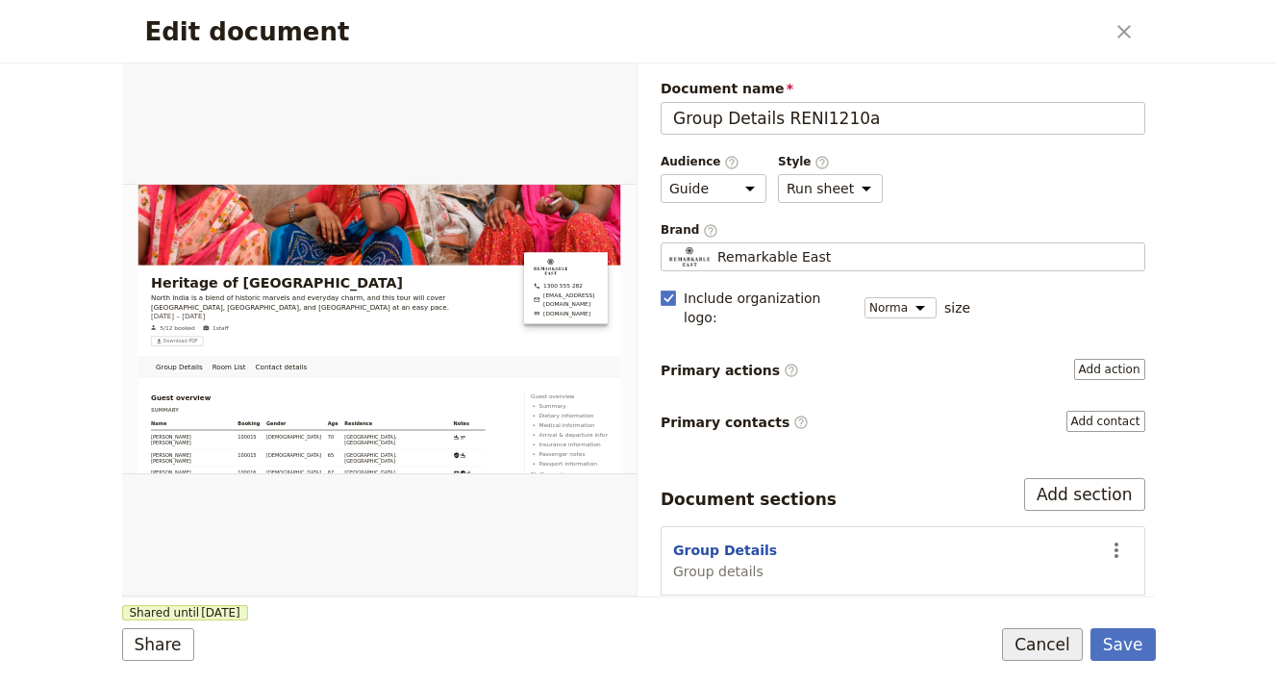
click at [1041, 634] on button "Cancel" at bounding box center [1042, 644] width 81 height 33
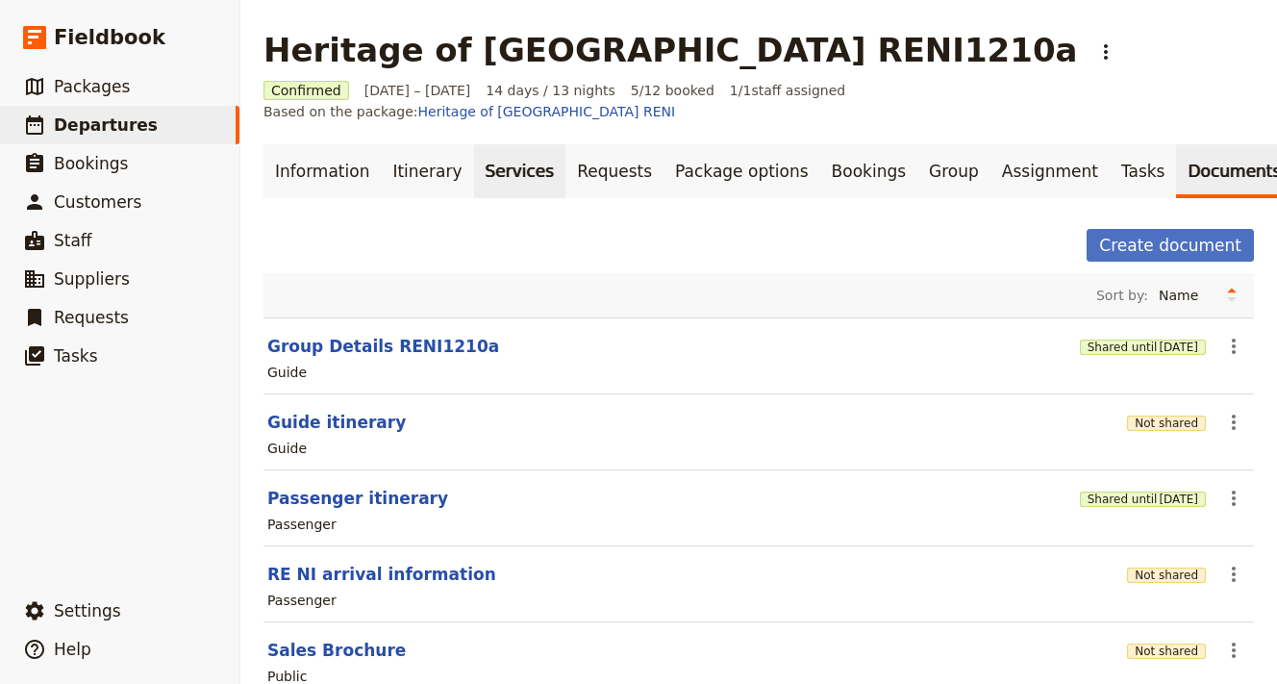
click at [493, 146] on link "Services" at bounding box center [520, 171] width 92 height 54
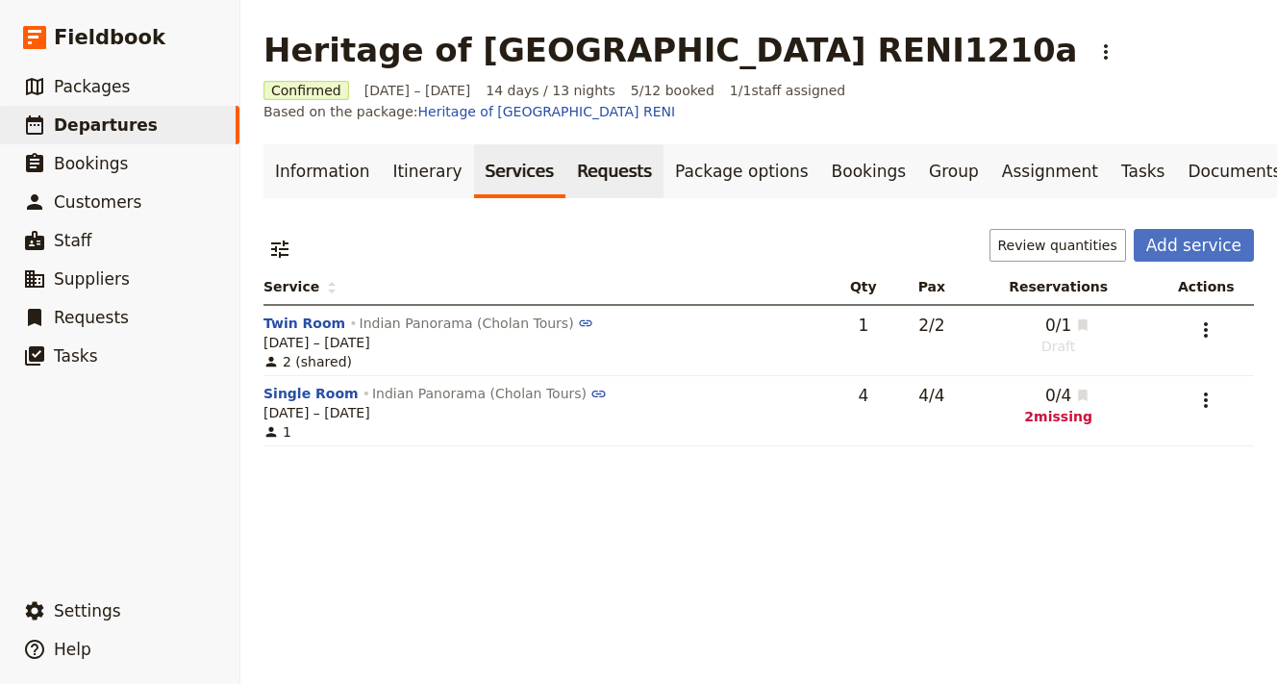
click at [585, 151] on link "Requests" at bounding box center [615, 171] width 98 height 54
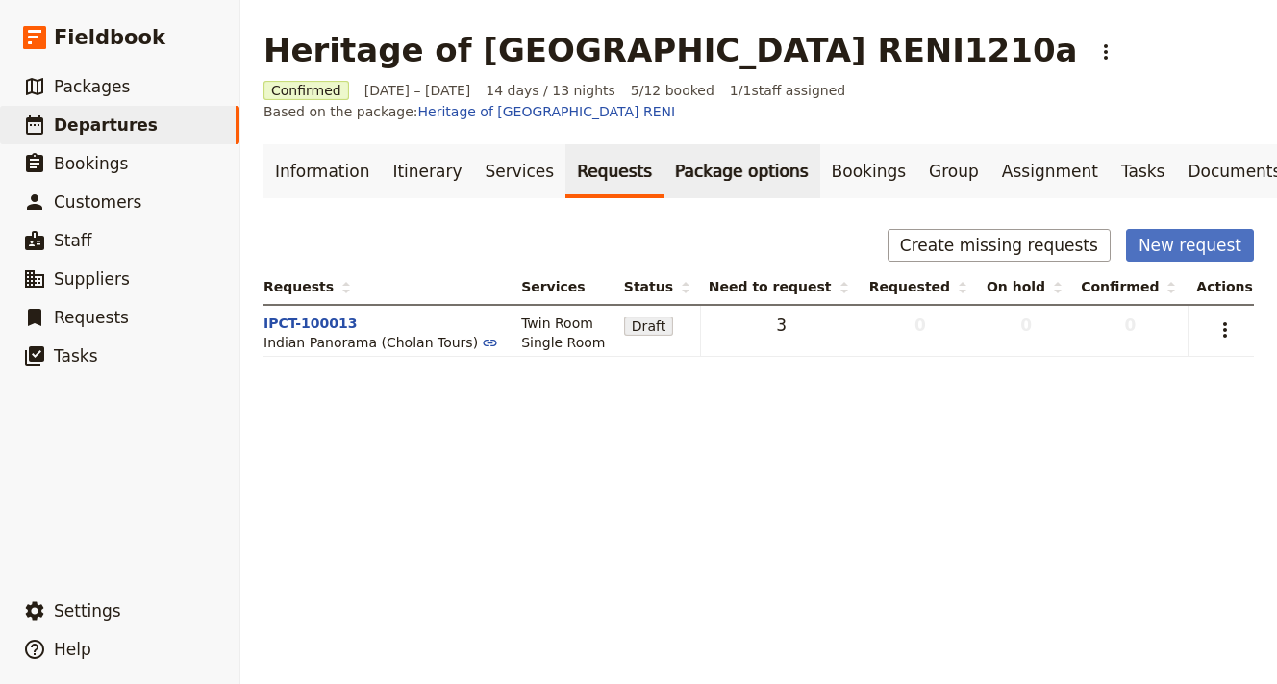
click at [675, 147] on link "Package options" at bounding box center [742, 171] width 156 height 54
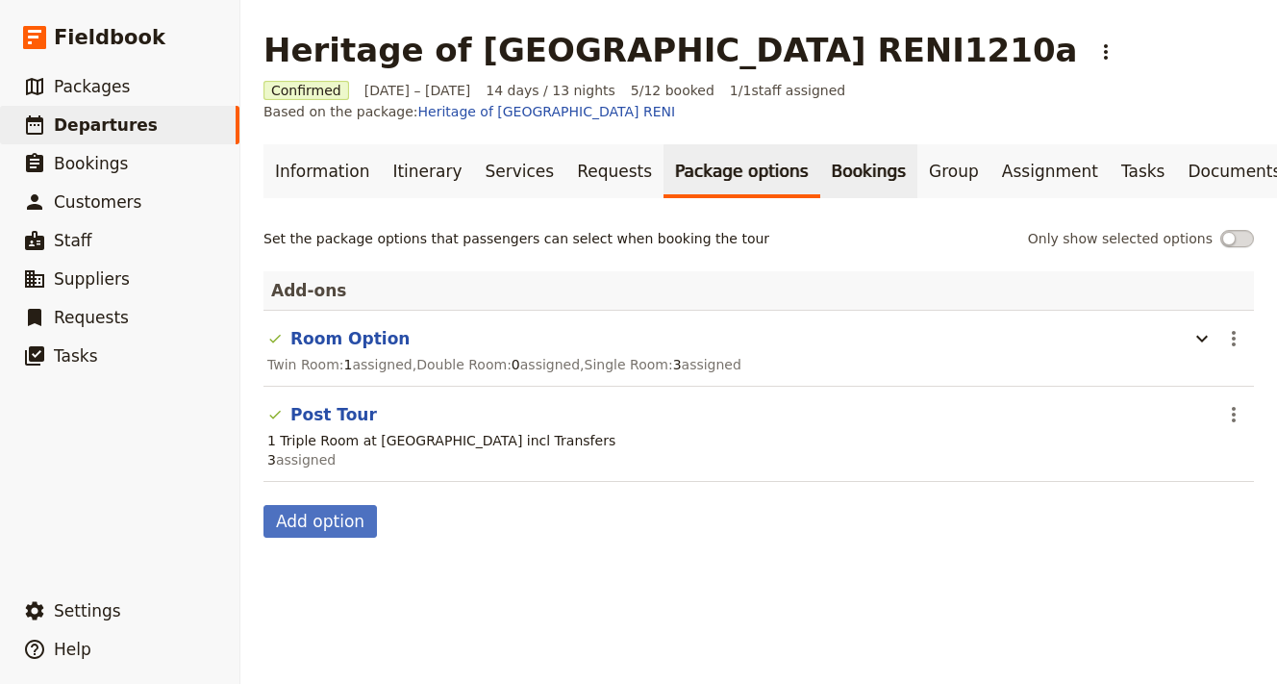
click at [820, 155] on link "Bookings" at bounding box center [868, 171] width 97 height 54
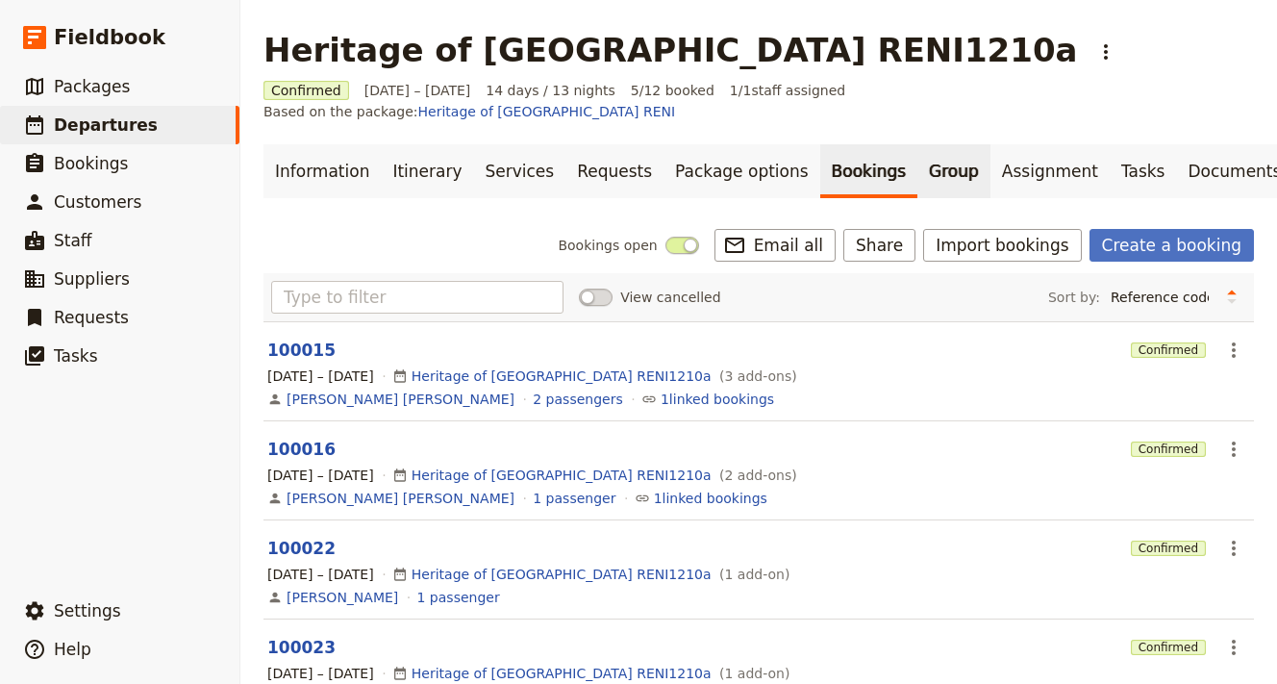
click at [918, 160] on link "Group" at bounding box center [954, 171] width 73 height 54
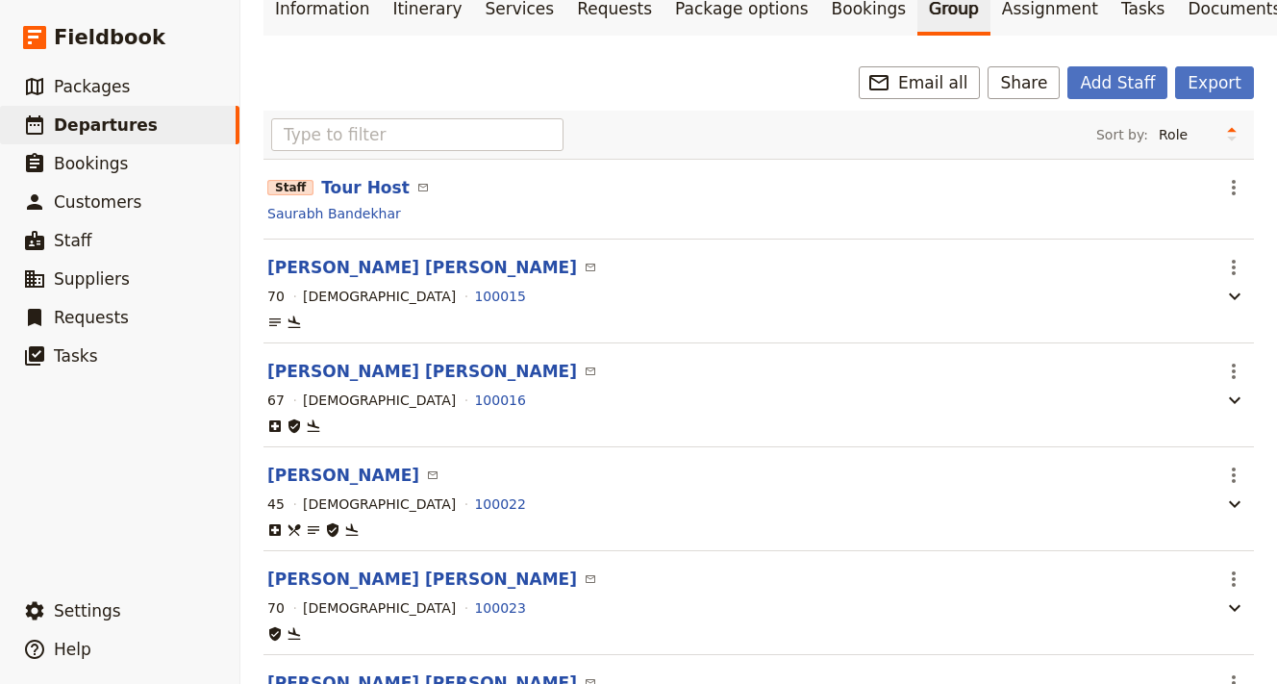
scroll to position [275, 0]
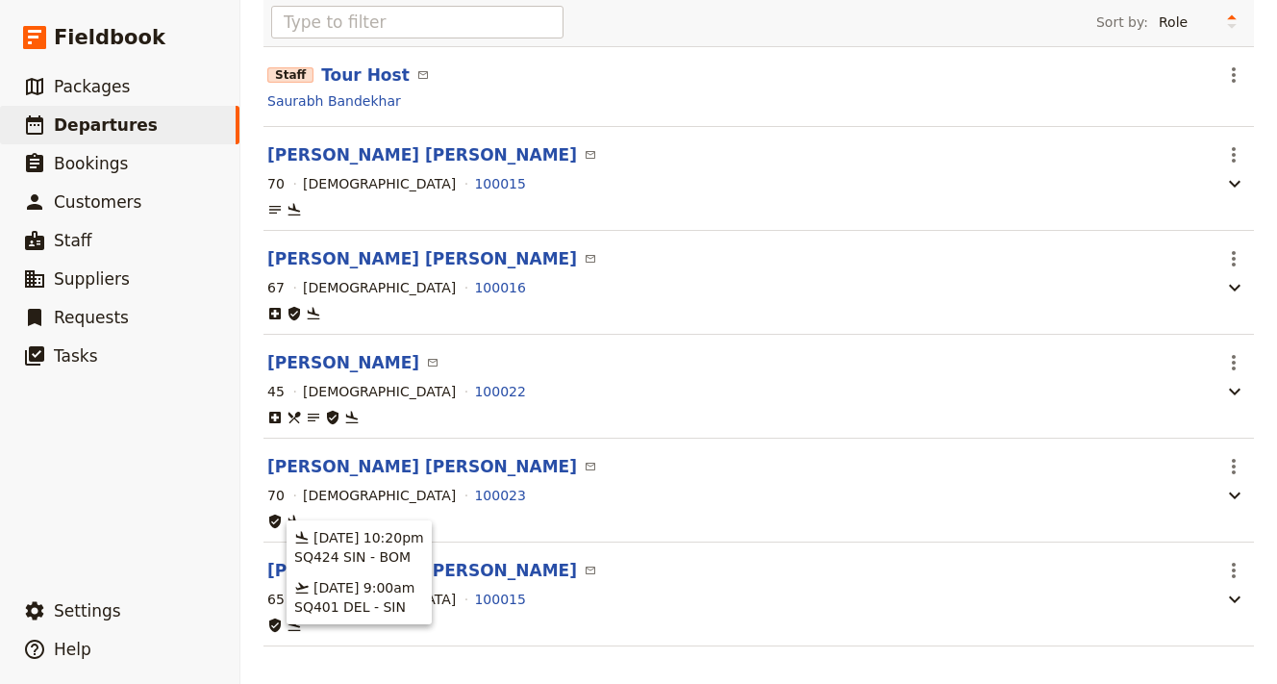
click at [290, 514] on icon at bounding box center [294, 521] width 15 height 15
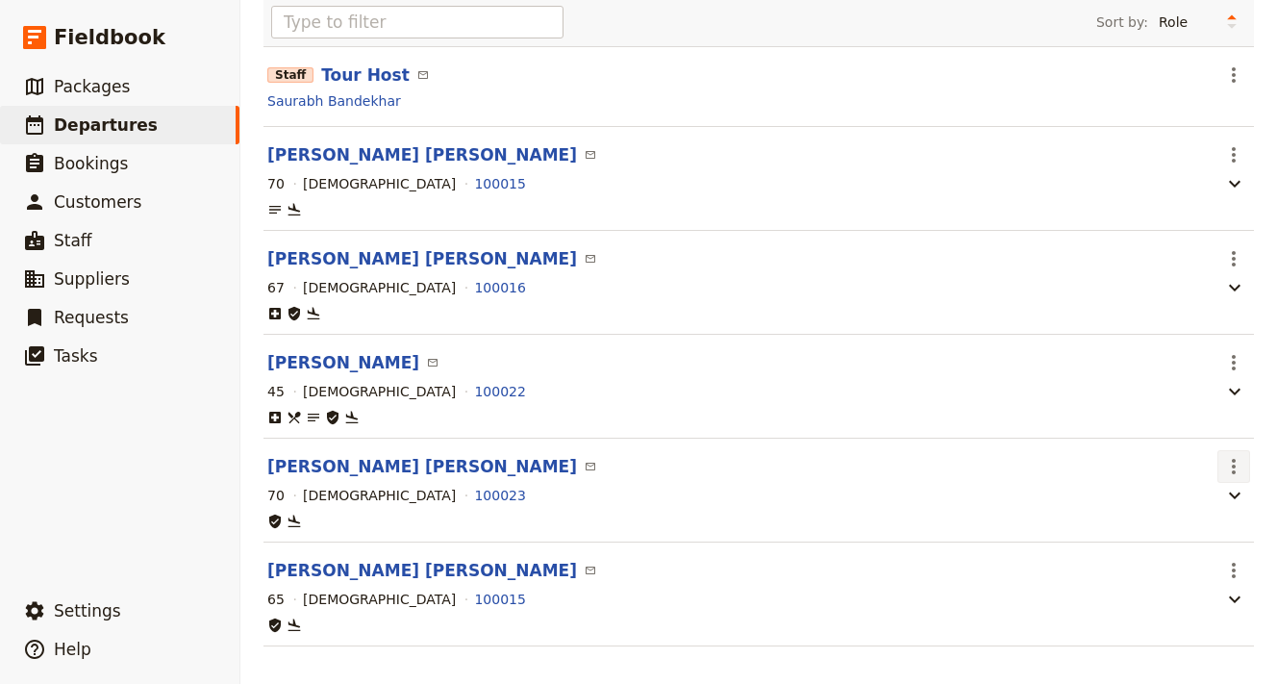
click at [1232, 459] on icon "Actions" at bounding box center [1234, 466] width 4 height 15
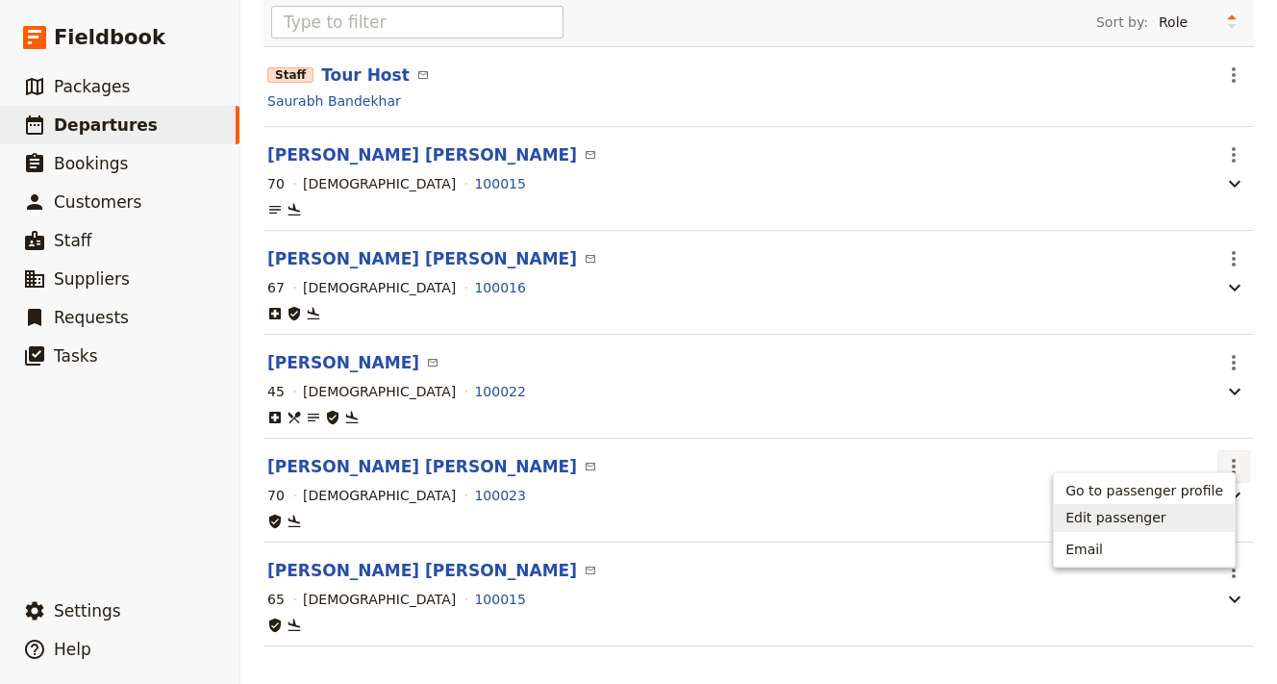
click at [1131, 520] on span "Edit passenger" at bounding box center [1116, 517] width 100 height 19
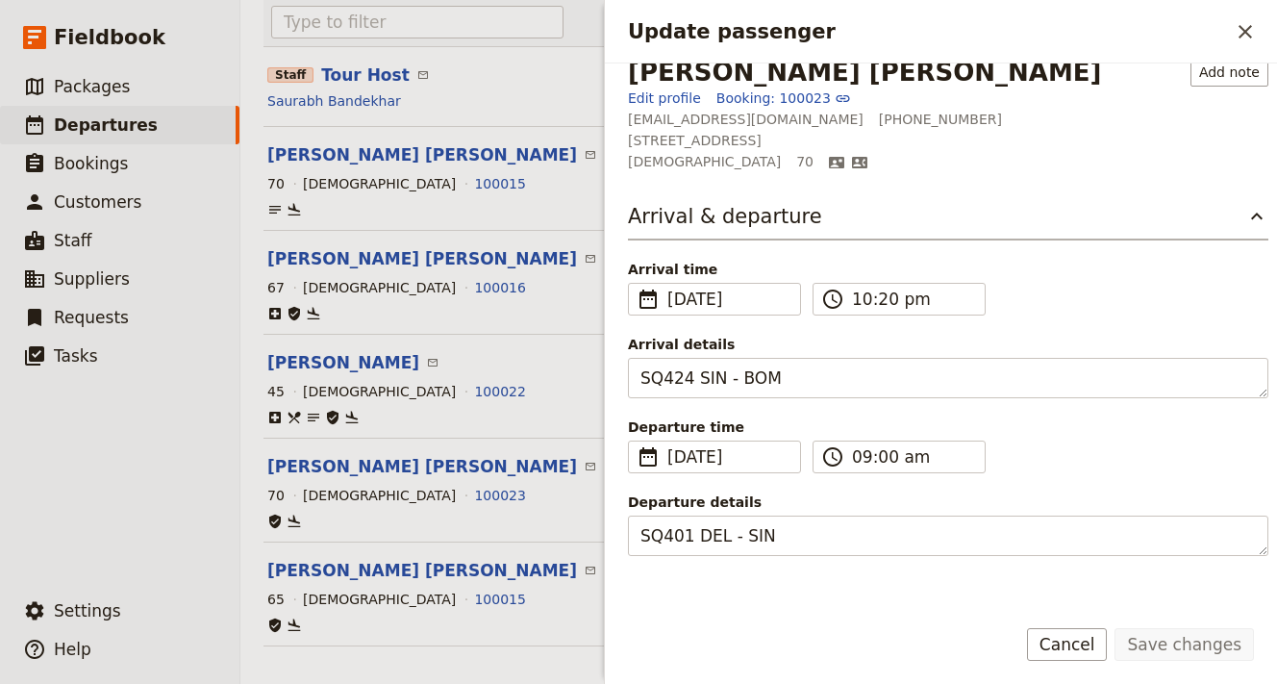
scroll to position [29, 0]
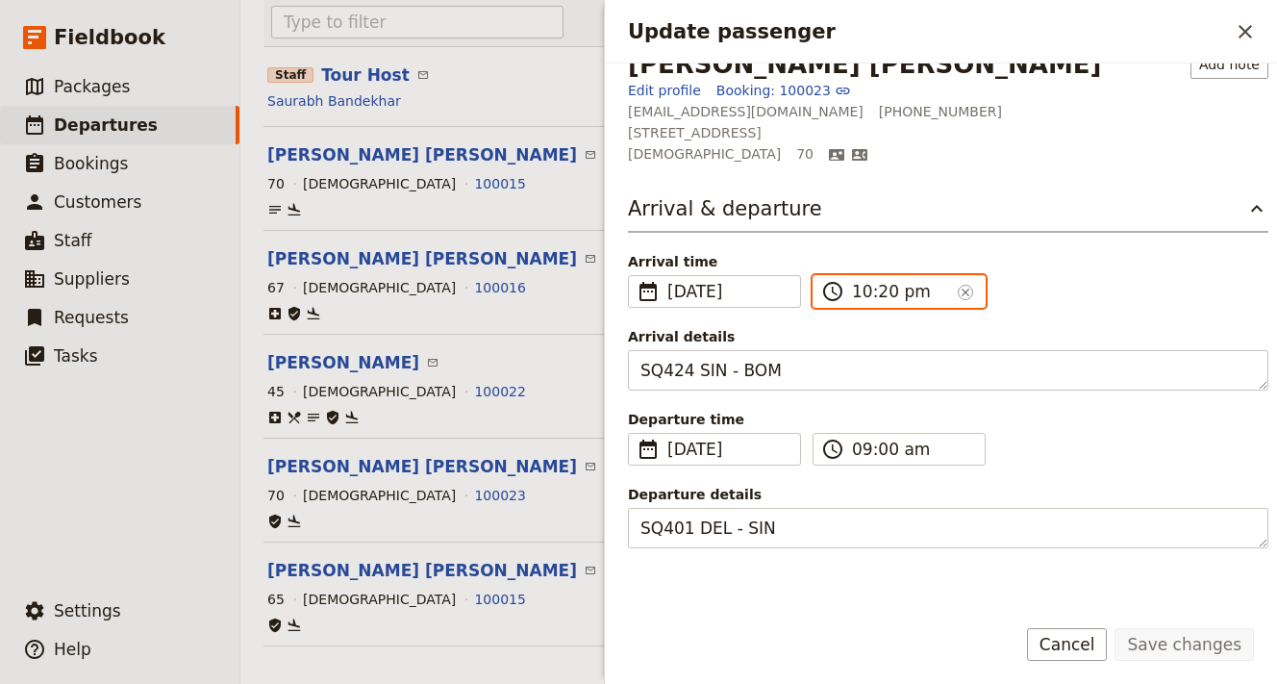
click at [884, 290] on input "10:20 pm" at bounding box center [901, 291] width 98 height 23
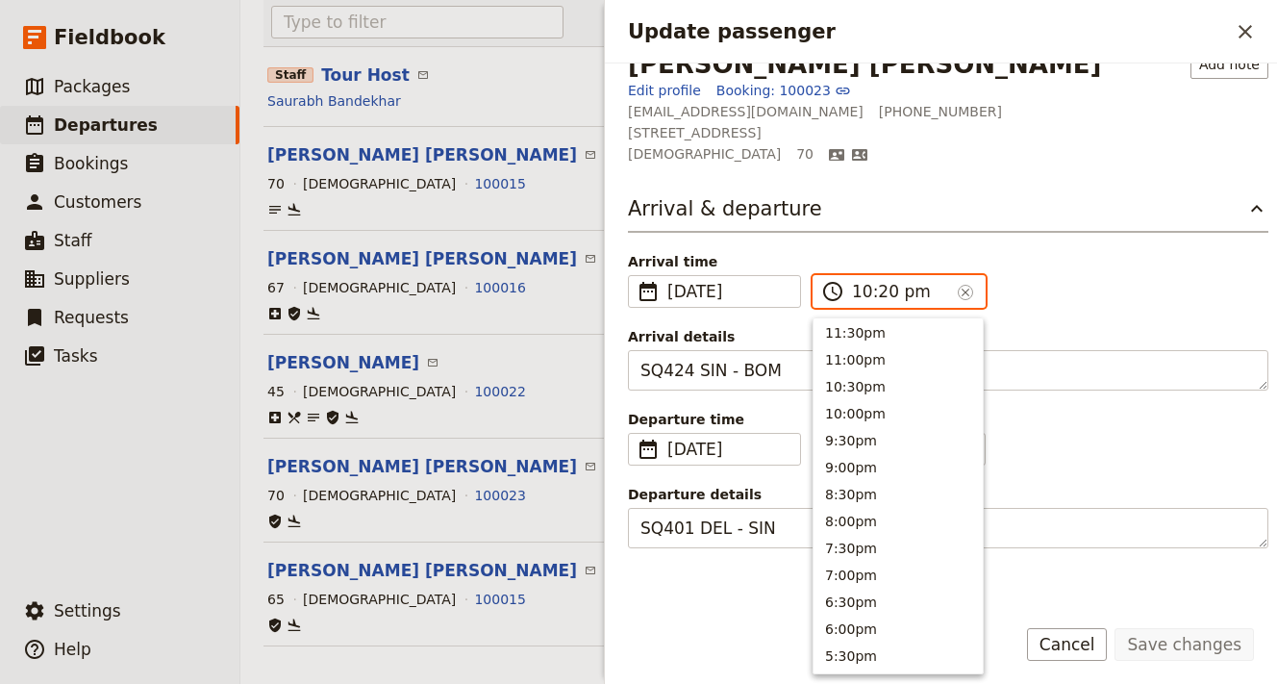
scroll to position [0, 0]
type input "10:10 pm"
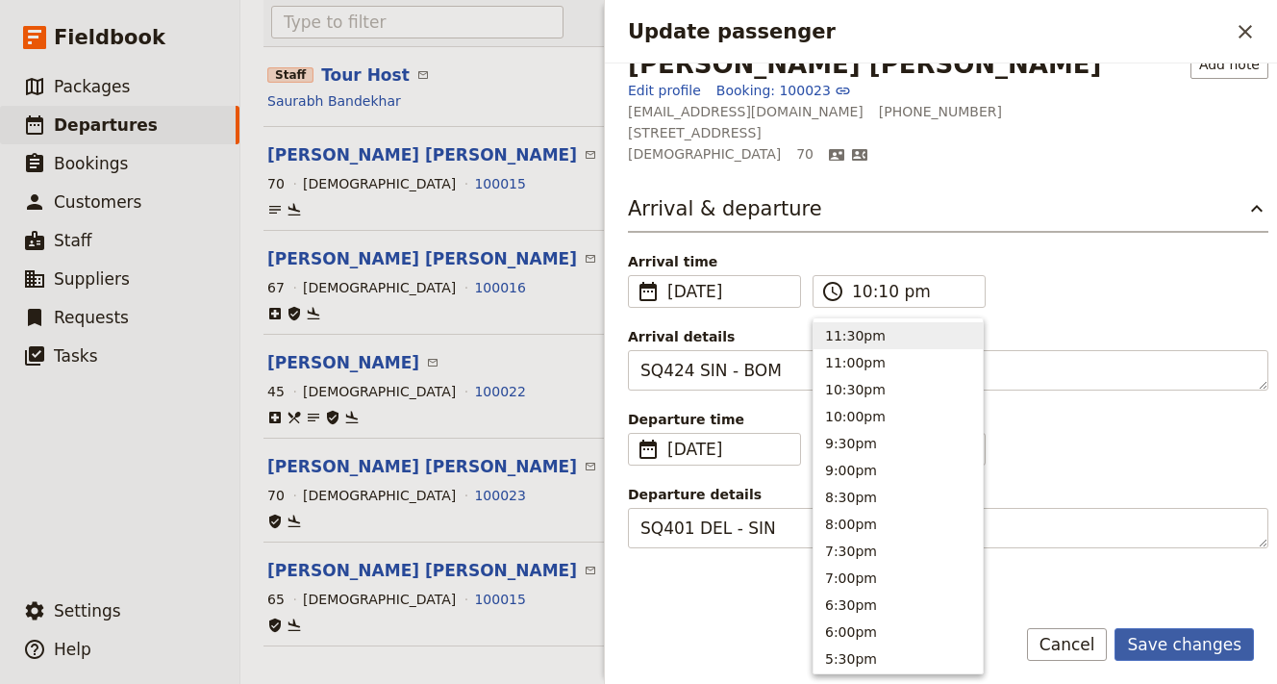
click at [1192, 654] on button "Save changes" at bounding box center [1184, 644] width 139 height 33
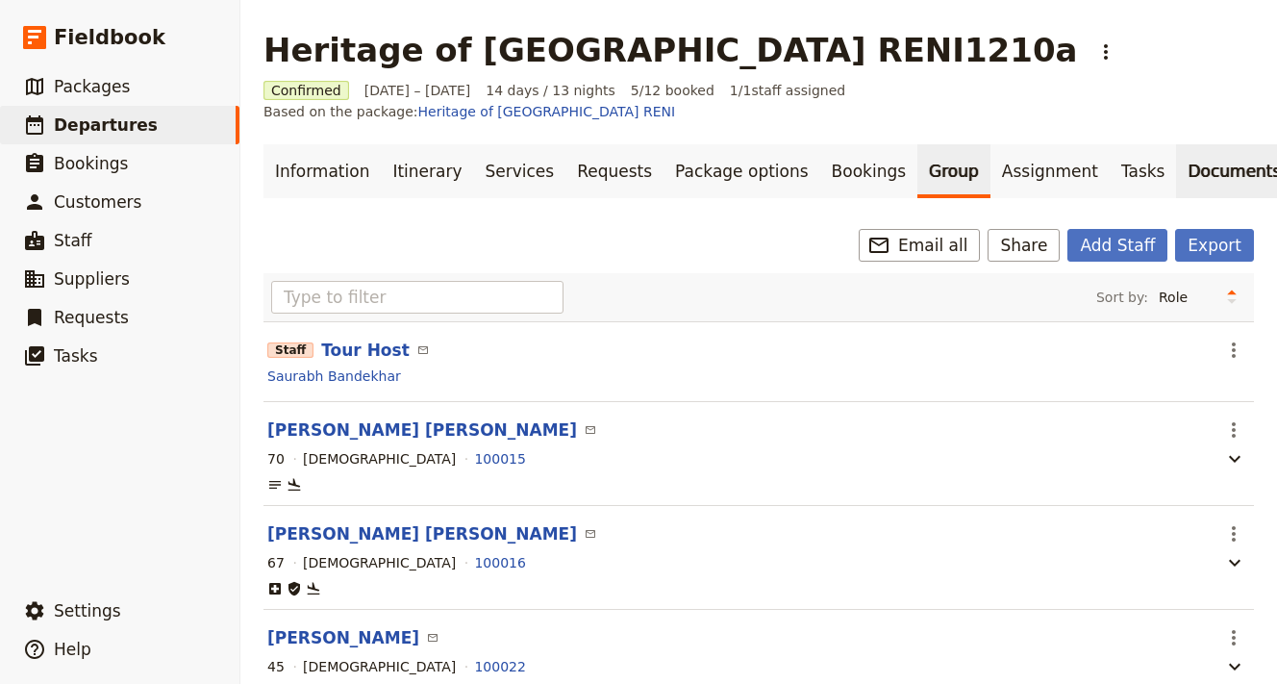
click at [1176, 164] on link "Documents" at bounding box center [1234, 171] width 116 height 54
